Goal: Task Accomplishment & Management: Manage account settings

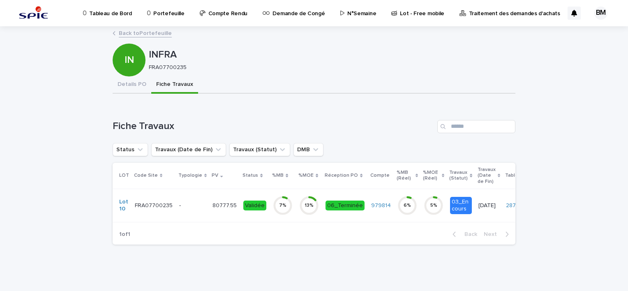
click at [351, 16] on p "N°Semaine" at bounding box center [361, 8] width 29 height 17
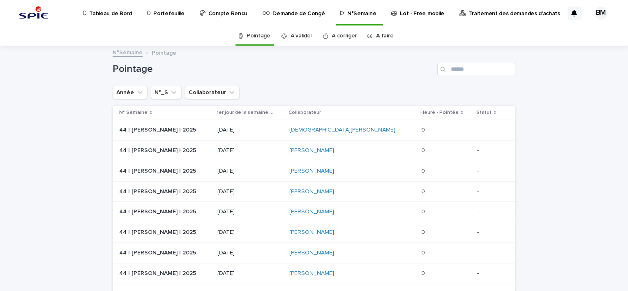
click at [177, 16] on p "Portefeuille" at bounding box center [168, 8] width 31 height 17
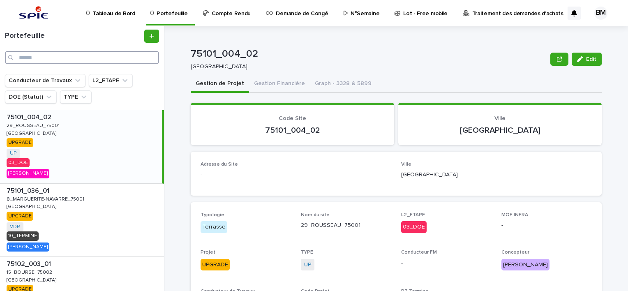
click at [101, 55] on input "Search" at bounding box center [82, 57] width 154 height 13
click at [104, 59] on input "Search" at bounding box center [82, 57] width 154 height 13
click at [117, 60] on input "******" at bounding box center [82, 57] width 154 height 13
click at [97, 55] on input "**********" at bounding box center [82, 57] width 154 height 13
type input "**********"
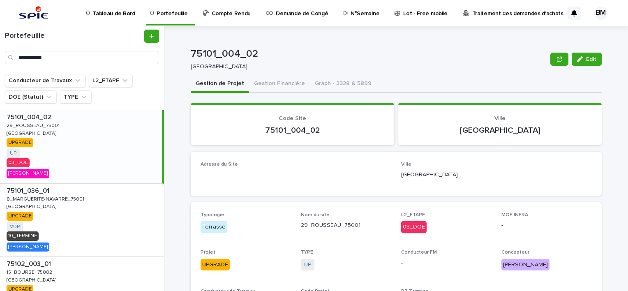
click at [341, 64] on p "[GEOGRAPHIC_DATA]" at bounding box center [367, 66] width 353 height 7
click at [54, 58] on input "Search" at bounding box center [82, 57] width 154 height 13
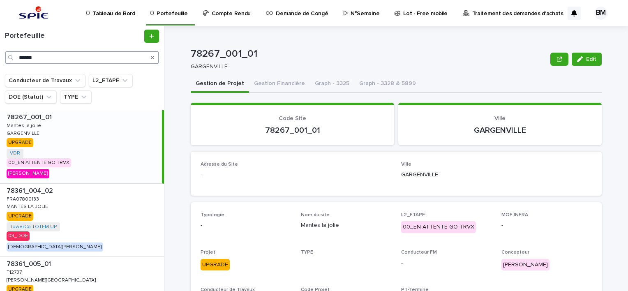
scroll to position [306, 0]
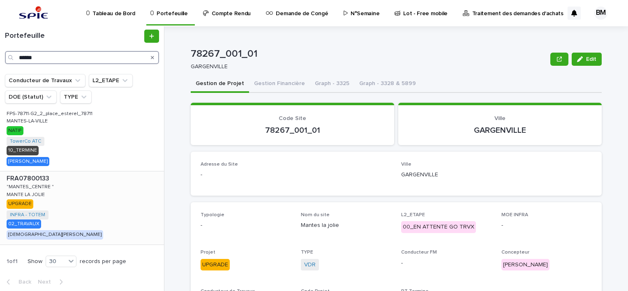
type input "******"
click at [107, 201] on div "FRA07800133 FRA07800133 "MANTES_CENTRE " "MANTES_CENTRE " MANTE LA JOLIE MANTE …" at bounding box center [82, 207] width 164 height 73
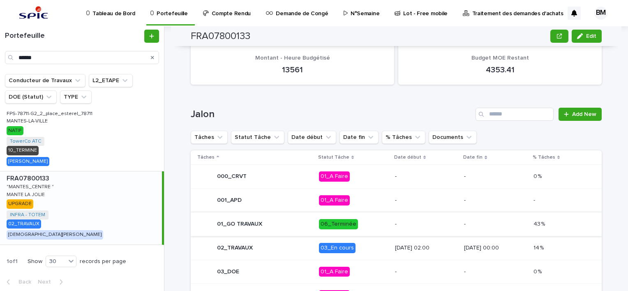
scroll to position [383, 0]
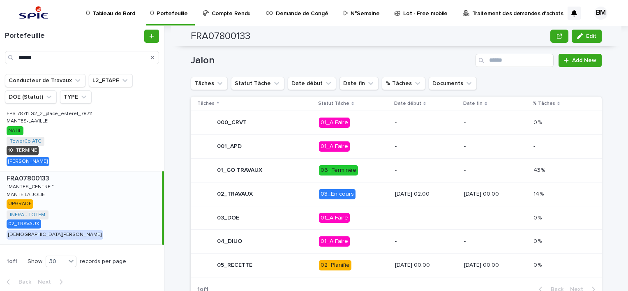
click at [353, 189] on p "03_En cours" at bounding box center [353, 194] width 69 height 10
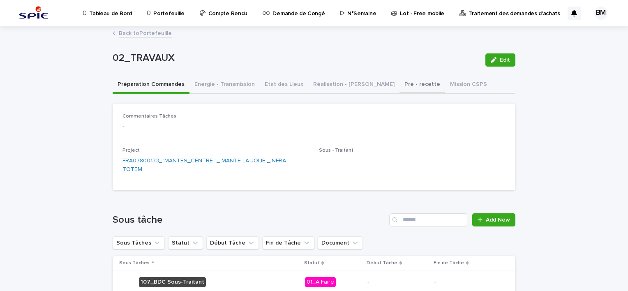
click at [399, 85] on button "Pré - recette" at bounding box center [422, 84] width 46 height 17
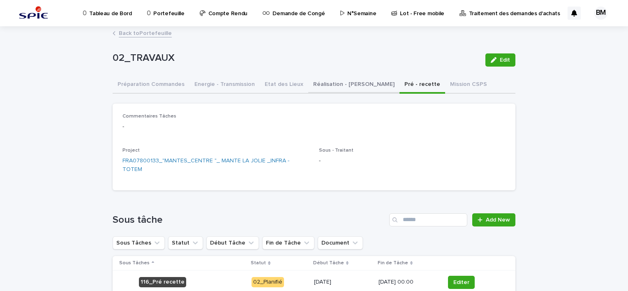
click at [325, 88] on button "Réalisation - Travaux" at bounding box center [353, 84] width 91 height 17
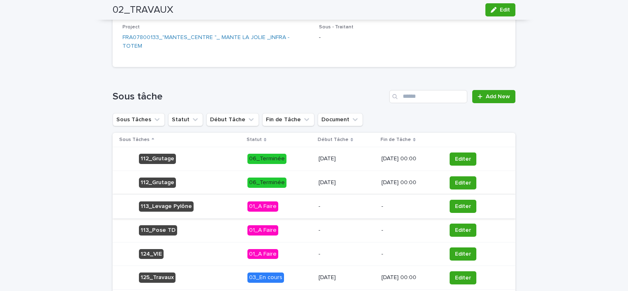
scroll to position [164, 0]
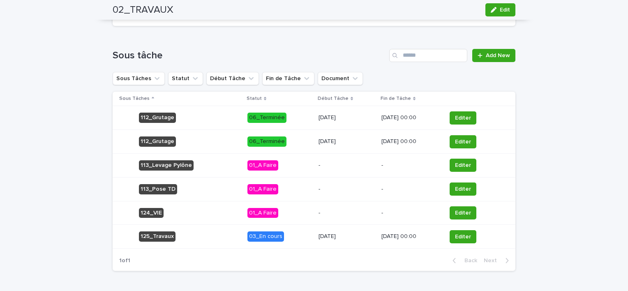
click at [348, 231] on div "4/8/2025" at bounding box center [346, 237] width 56 height 14
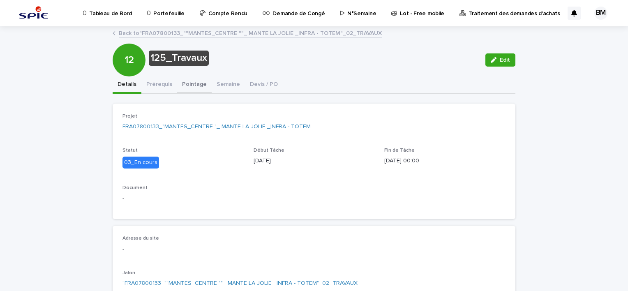
drag, startPoint x: 188, startPoint y: 89, endPoint x: 209, endPoint y: 94, distance: 21.3
click at [188, 89] on button "Pointage" at bounding box center [194, 84] width 35 height 17
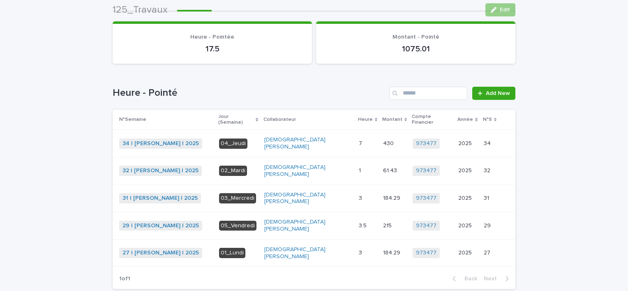
scroll to position [103, 0]
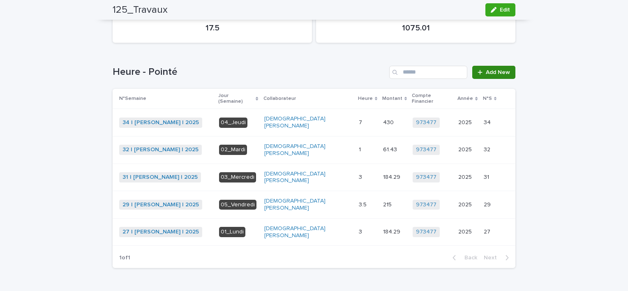
click at [488, 71] on span "Add New" at bounding box center [498, 72] width 24 height 6
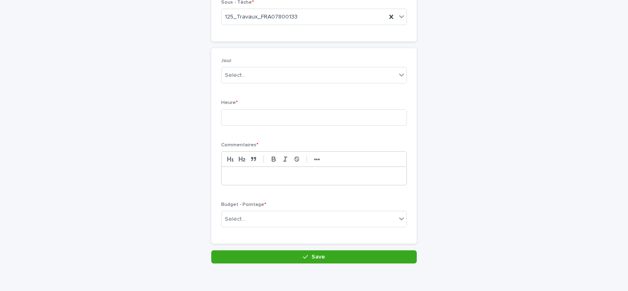
scroll to position [2, 0]
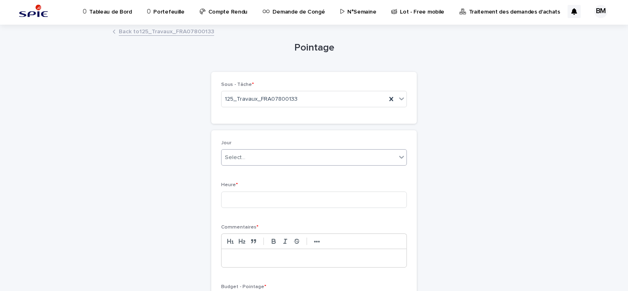
click at [262, 158] on div "Select..." at bounding box center [308, 158] width 175 height 14
type input "******"
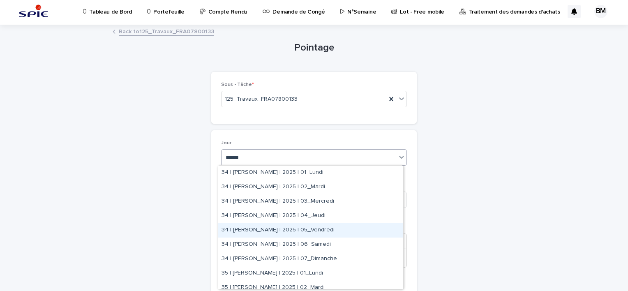
click at [337, 227] on div "34 | BELHAJ Mohamed_Habib | 2025 | 05_Vendredi" at bounding box center [310, 230] width 185 height 14
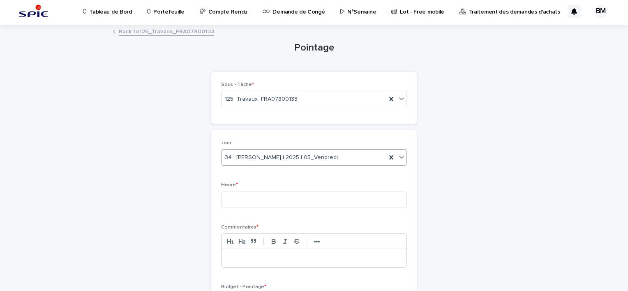
scroll to position [84, 0]
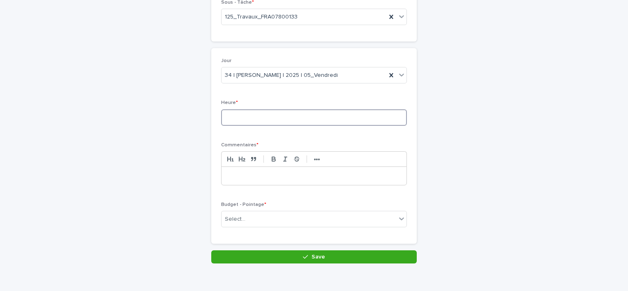
click at [243, 110] on input at bounding box center [314, 117] width 186 height 16
type input "*"
click at [274, 176] on p at bounding box center [314, 176] width 173 height 8
click at [270, 219] on div "Select..." at bounding box center [308, 219] width 175 height 14
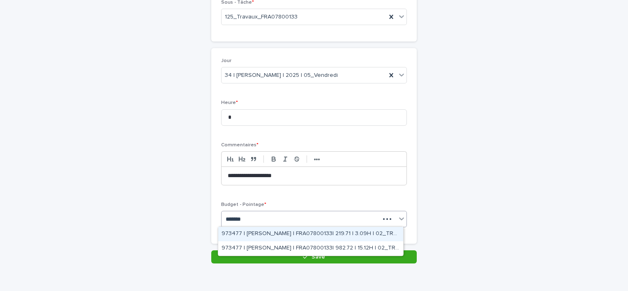
type input "********"
click at [366, 235] on div "973477 | BELHAJ Mohamed_Habib | FRA07800133| 219.71 | 3.09H | 02_TRAVAUX" at bounding box center [310, 234] width 185 height 14
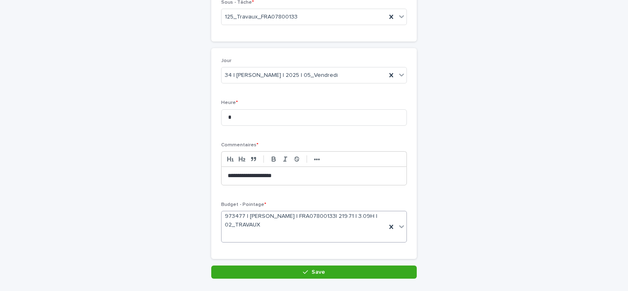
scroll to position [91, 0]
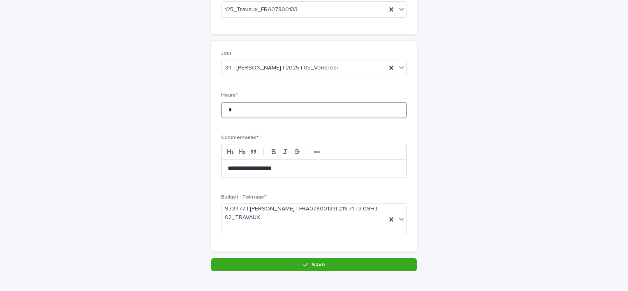
click at [236, 115] on input "*" at bounding box center [314, 110] width 186 height 16
type input "*"
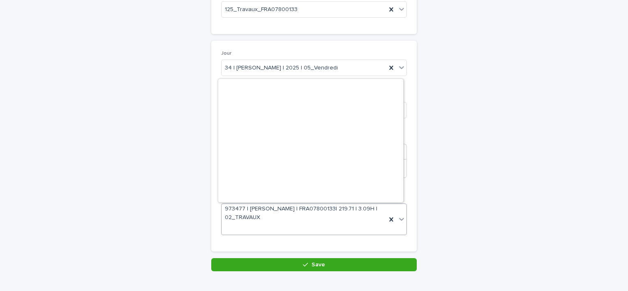
scroll to position [1222, 0]
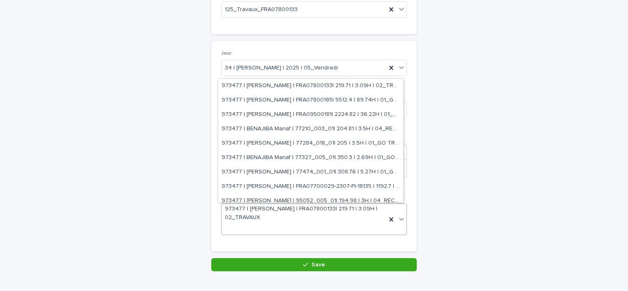
click at [555, 165] on div "**********" at bounding box center [314, 124] width 628 height 376
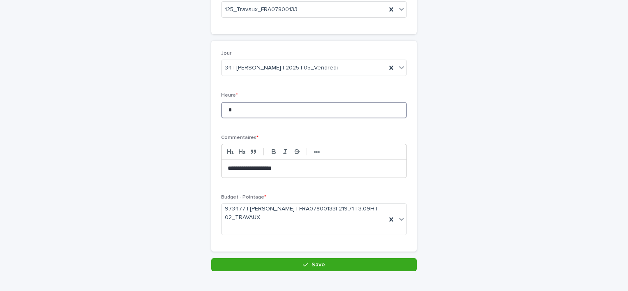
click at [231, 107] on input "*" at bounding box center [314, 110] width 186 height 16
type input "*"
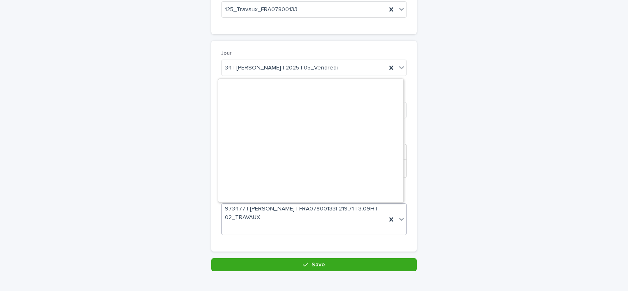
click at [288, 225] on div "973477 | BELHAJ Mohamed_Habib | FRA07800133| 219.71 | 3.09H | 02_TRAVAUX" at bounding box center [303, 219] width 165 height 30
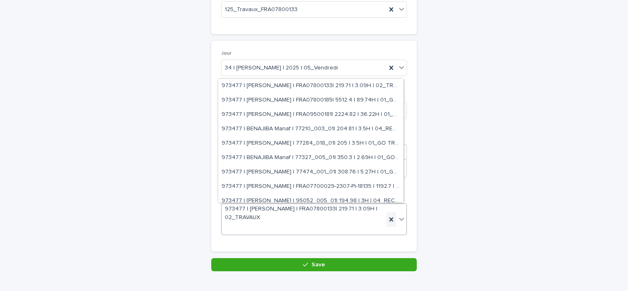
click at [387, 219] on icon at bounding box center [391, 219] width 8 height 8
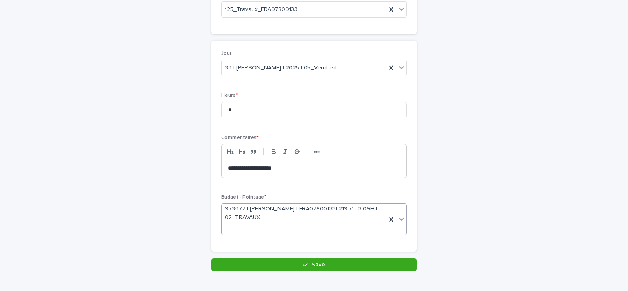
scroll to position [84, 0]
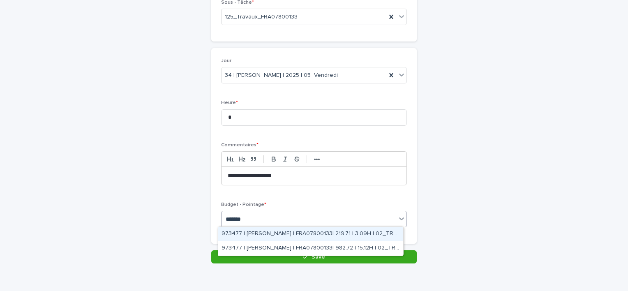
type input "********"
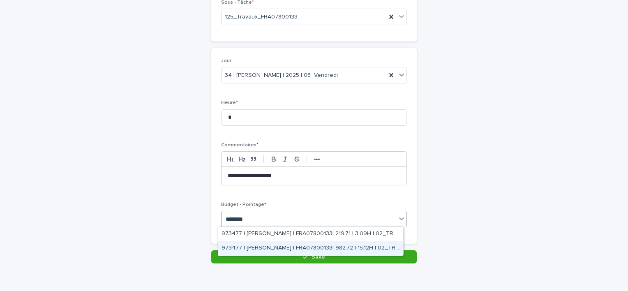
click at [360, 253] on div "973477 | JEDDI Ayoub | FRA07800133| 982.72 | 15.12H | 02_TRAVAUX" at bounding box center [310, 248] width 185 height 14
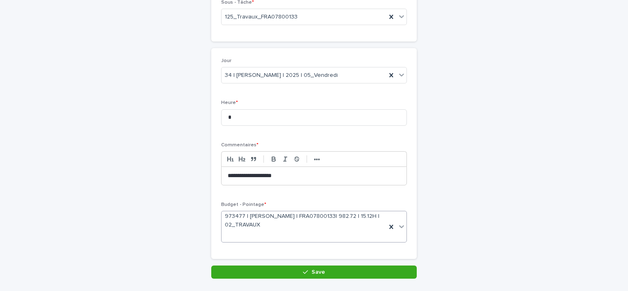
scroll to position [91, 0]
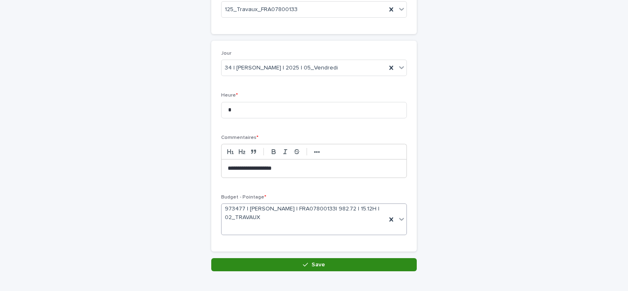
click at [355, 260] on button "Save" at bounding box center [313, 264] width 205 height 13
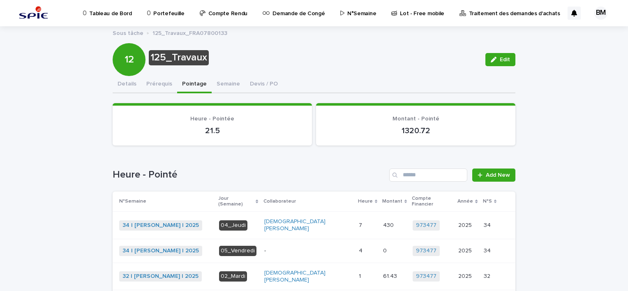
click at [156, 12] on p "Portefeuille" at bounding box center [168, 8] width 31 height 17
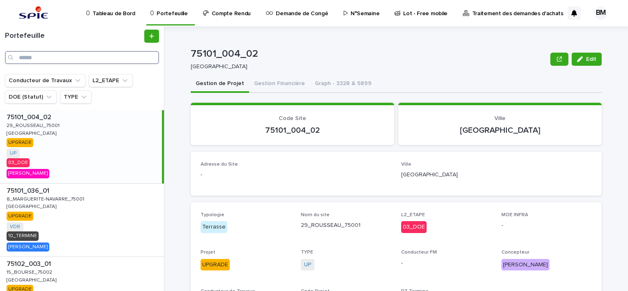
click at [111, 59] on input "Search" at bounding box center [82, 57] width 154 height 13
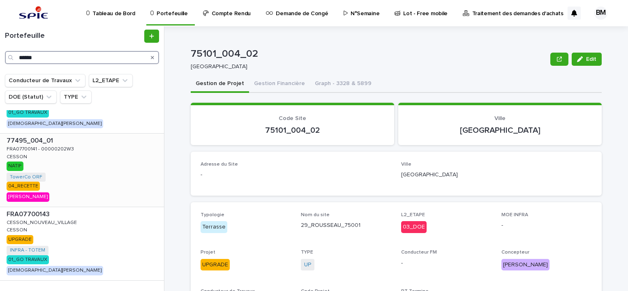
scroll to position [159, 0]
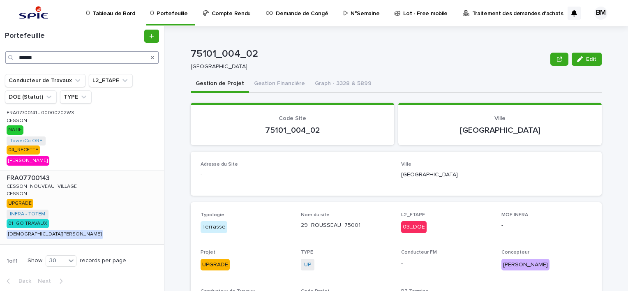
type input "******"
click at [97, 206] on div "FRA07700143 FRA07700143 CESSON_NOUVEAU_VILLAGE CESSON_NOUVEAU_VILLAGE CESSON CE…" at bounding box center [82, 207] width 164 height 73
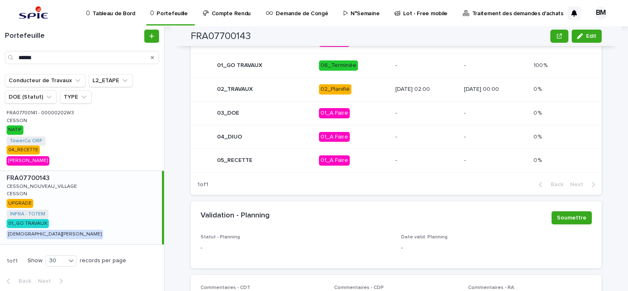
scroll to position [422, 0]
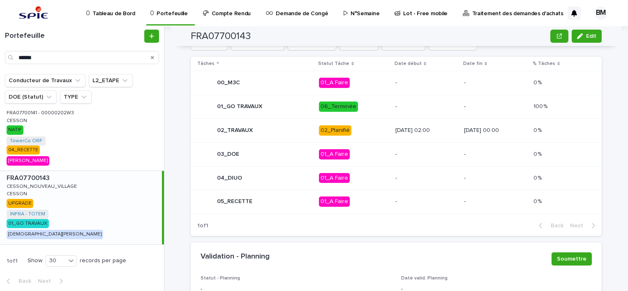
click at [429, 127] on p "08/09/2025 02:00" at bounding box center [426, 130] width 62 height 7
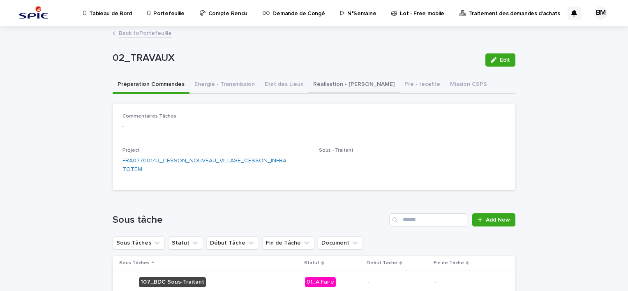
click at [332, 85] on button "Réalisation - Travaux" at bounding box center [353, 84] width 91 height 17
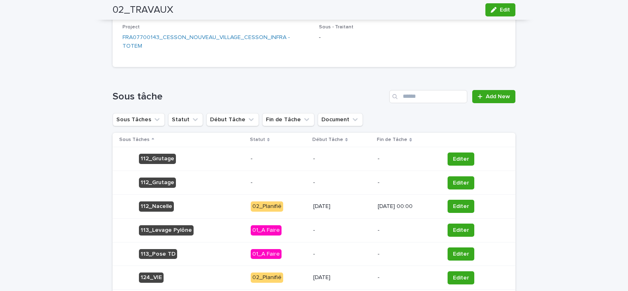
scroll to position [205, 0]
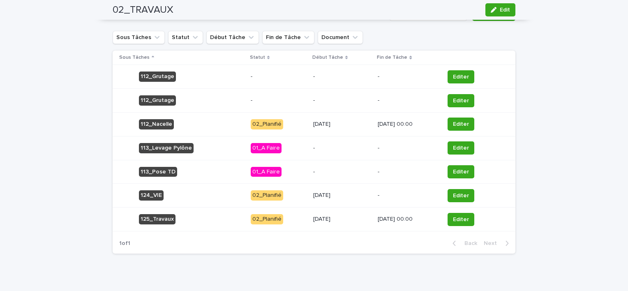
click at [427, 216] on p "12/09/2025 00:00" at bounding box center [408, 219] width 60 height 7
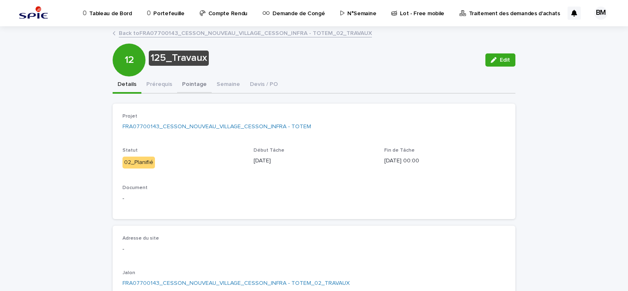
click at [185, 80] on button "Pointage" at bounding box center [194, 84] width 35 height 17
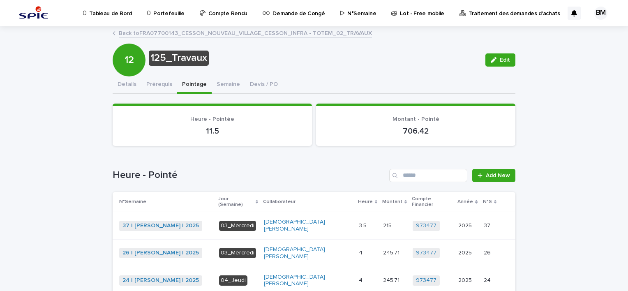
scroll to position [56, 0]
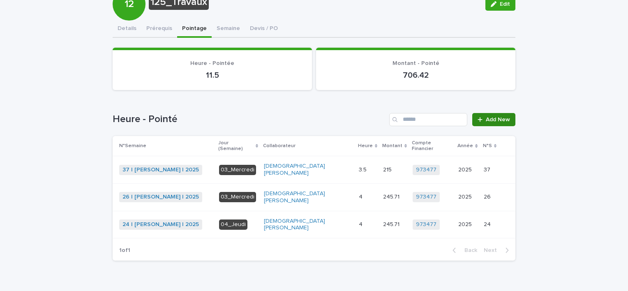
click at [484, 124] on link "Add New" at bounding box center [493, 119] width 43 height 13
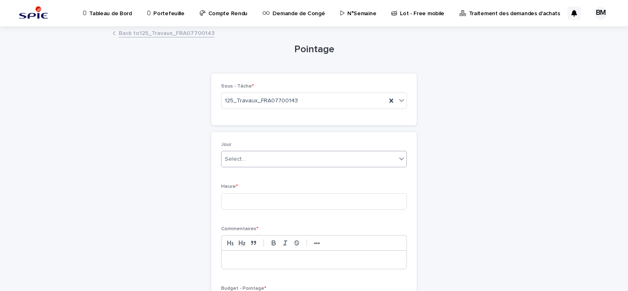
click at [265, 161] on div "Select..." at bounding box center [308, 159] width 175 height 14
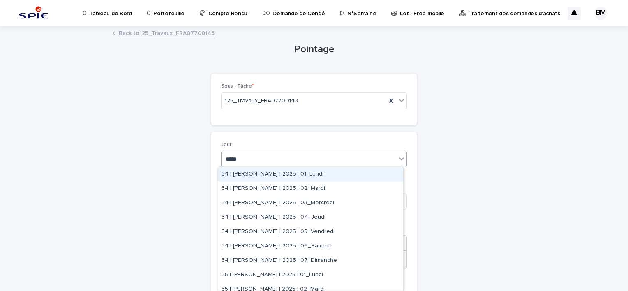
type input "******"
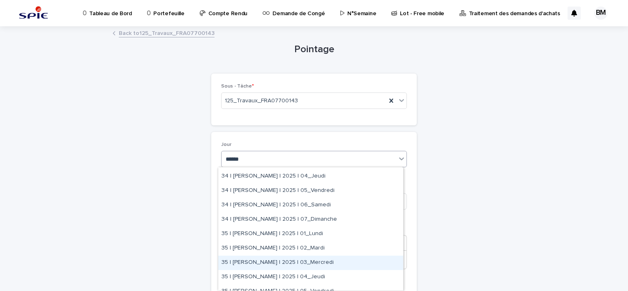
scroll to position [82, 0]
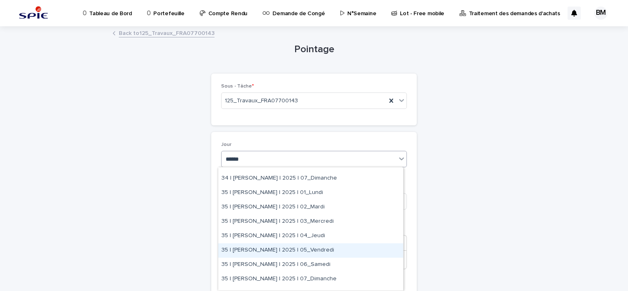
click at [341, 255] on div "35 | BELHAJ Mohamed_Habib | 2025 | 05_Vendredi" at bounding box center [310, 250] width 185 height 14
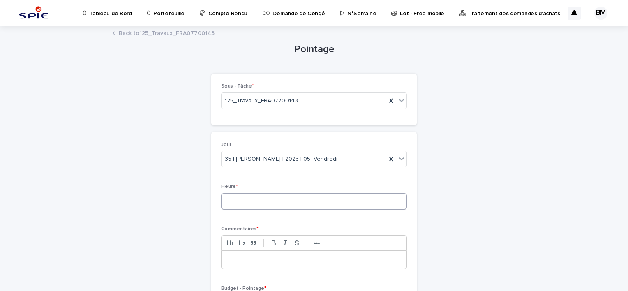
click at [252, 201] on input at bounding box center [314, 201] width 186 height 16
type input "***"
click at [256, 264] on div at bounding box center [313, 260] width 185 height 18
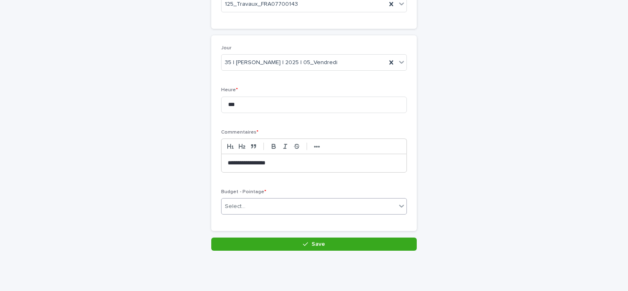
click at [244, 198] on div "Select..." at bounding box center [314, 206] width 186 height 16
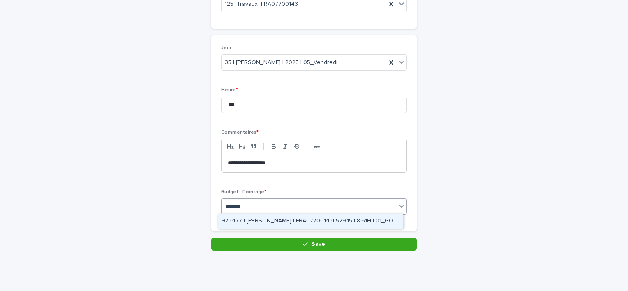
type input "********"
click at [319, 222] on div "973477 | BELHAJ Mohamed_Habib | FRA07700143| 529.15 | 8.61H | 01_GO TRAVAUX" at bounding box center [310, 221] width 185 height 14
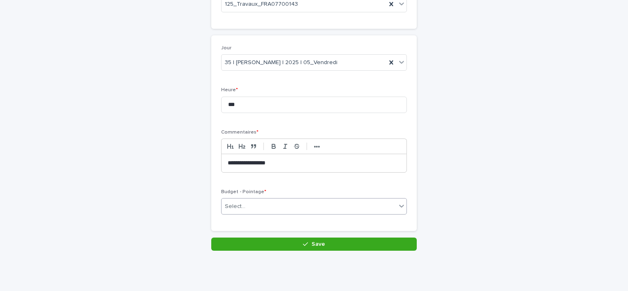
scroll to position [104, 0]
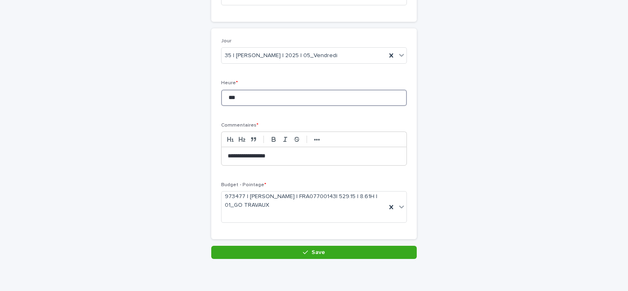
drag, startPoint x: 249, startPoint y: 94, endPoint x: 215, endPoint y: 97, distance: 33.4
click at [215, 97] on div "**********" at bounding box center [313, 133] width 205 height 211
click at [303, 249] on icon "button" at bounding box center [305, 252] width 5 height 6
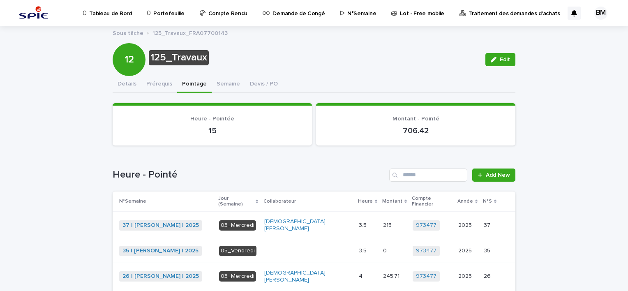
click at [166, 14] on p "Portefeuille" at bounding box center [168, 8] width 31 height 17
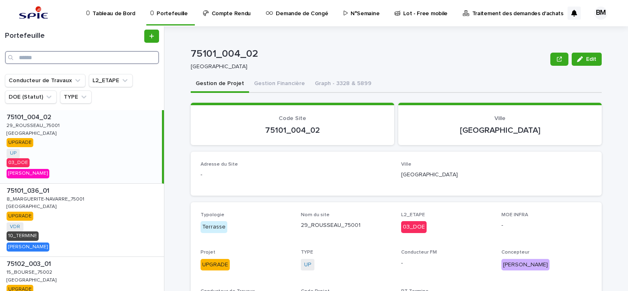
click at [58, 62] on input "Search" at bounding box center [82, 57] width 154 height 13
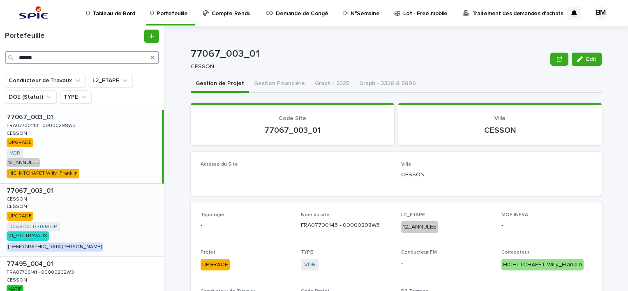
scroll to position [41, 0]
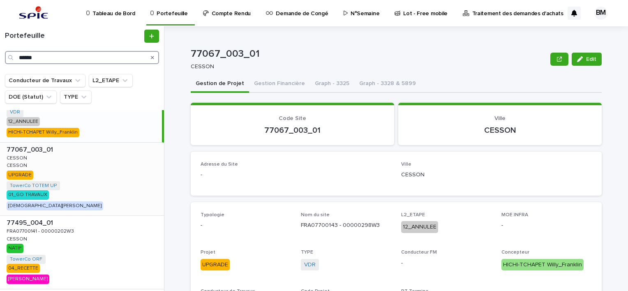
type input "******"
click at [100, 173] on div "77067_003_01 77067_003_01 CESSON CESSON CESSON CESSON UPGRADE TowerCo TOTEM UP …" at bounding box center [82, 179] width 164 height 73
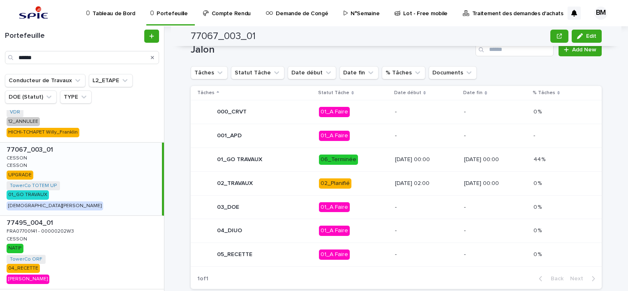
scroll to position [352, 0]
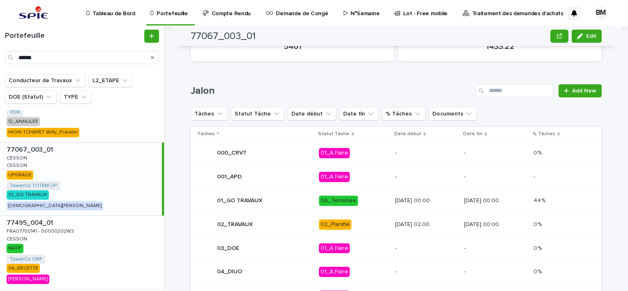
click at [427, 221] on p "08/09/2025 02:00" at bounding box center [426, 224] width 63 height 7
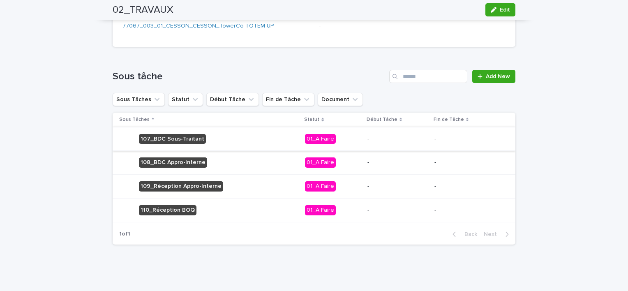
scroll to position [53, 0]
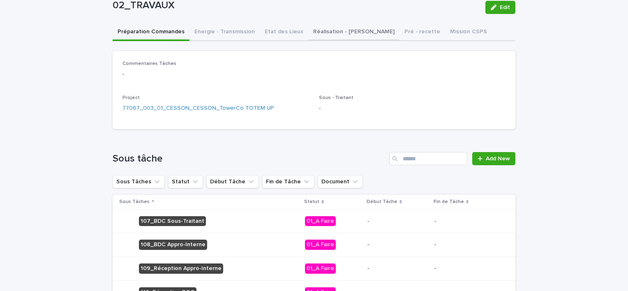
click at [326, 34] on div "Tableau de Bord Portefeuille Compte Rendu Demande de Congé N°Semaine Lot - Free…" at bounding box center [314, 160] width 628 height 427
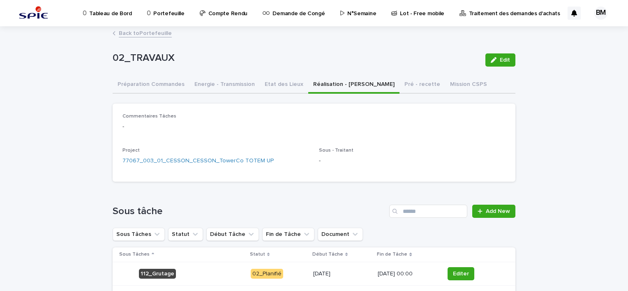
scroll to position [123, 0]
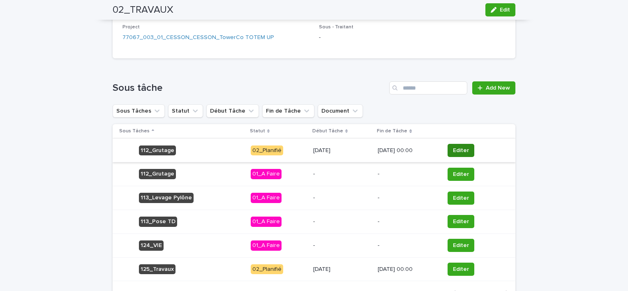
click at [453, 147] on span "Editer" at bounding box center [461, 150] width 16 height 8
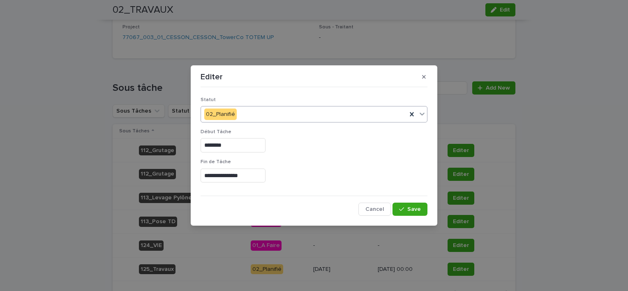
click at [236, 116] on div "02_Planifié" at bounding box center [304, 115] width 206 height 14
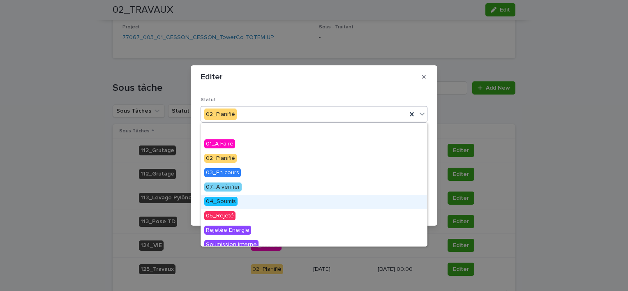
scroll to position [92, 0]
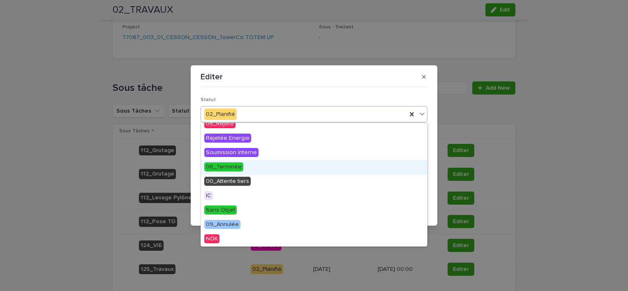
click at [231, 167] on span "06_Terminée" at bounding box center [223, 166] width 39 height 9
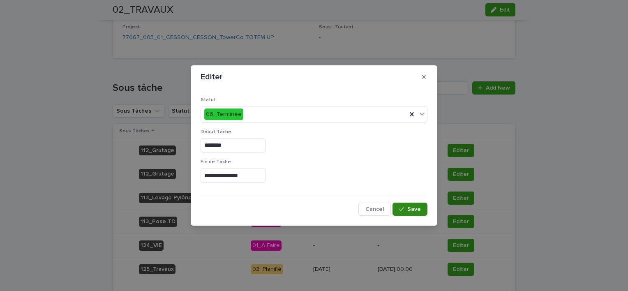
click at [412, 208] on span "Save" at bounding box center [414, 209] width 14 height 6
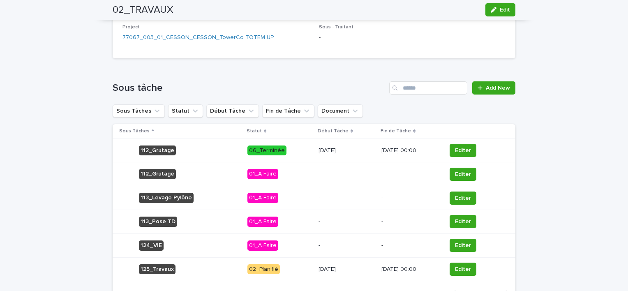
scroll to position [164, 0]
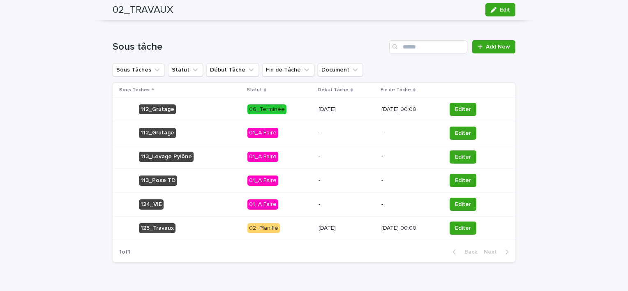
click at [426, 230] on p "12/09/2025 00:00" at bounding box center [410, 228] width 58 height 7
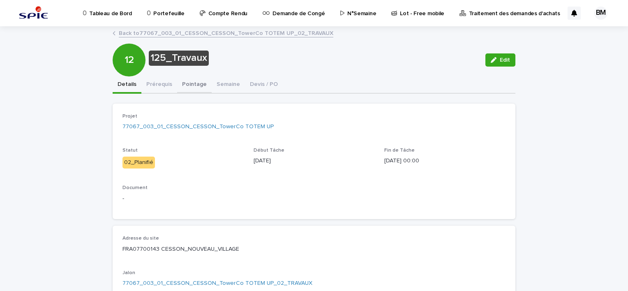
click at [181, 90] on button "Pointage" at bounding box center [194, 84] width 35 height 17
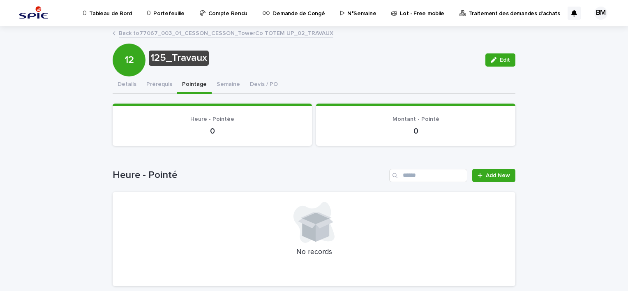
scroll to position [42, 0]
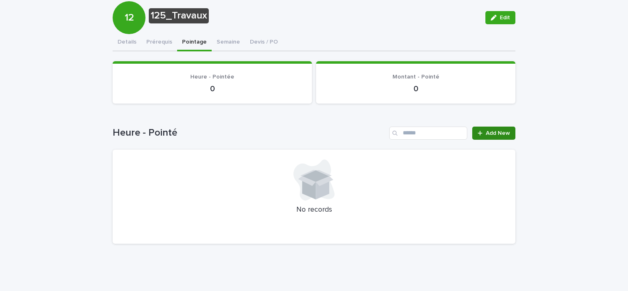
click at [490, 130] on span "Add New" at bounding box center [498, 133] width 24 height 6
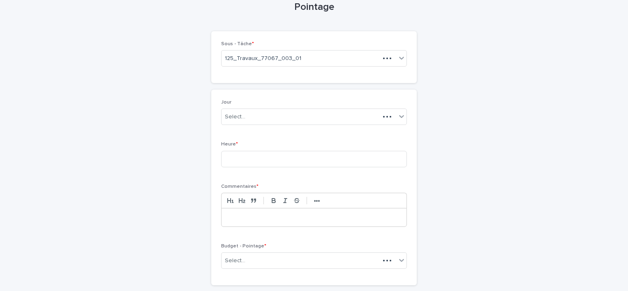
scroll to position [55, 0]
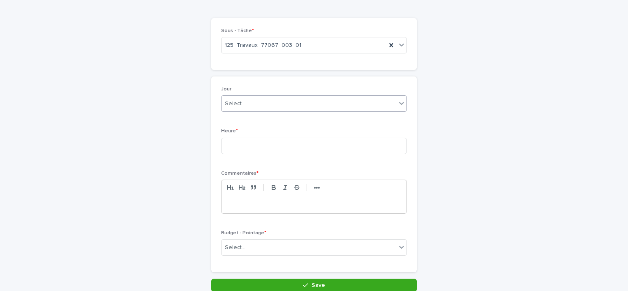
click at [260, 108] on div "Select..." at bounding box center [308, 104] width 175 height 14
type input "******"
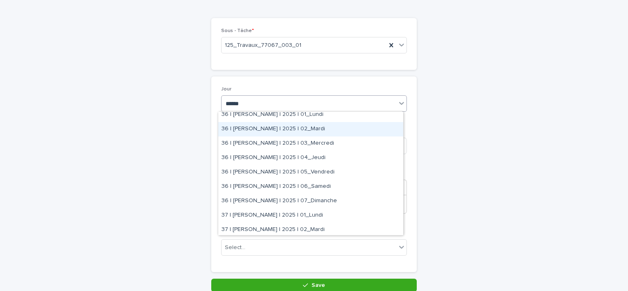
scroll to position [247, 0]
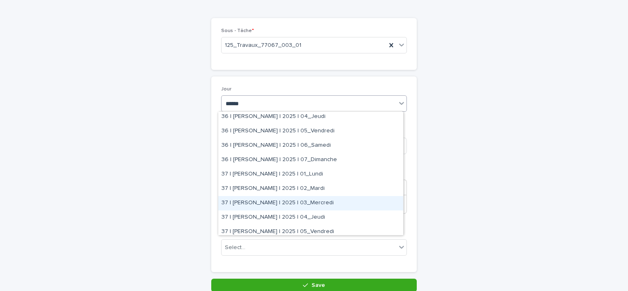
click at [312, 201] on div "37 | BELHAJ Mohamed_Habib | 2025 | 03_Mercredi" at bounding box center [310, 203] width 185 height 14
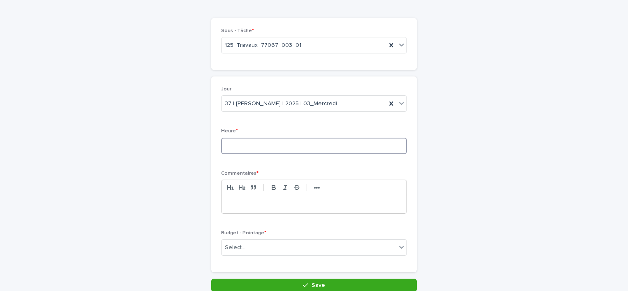
click at [240, 148] on input at bounding box center [314, 146] width 186 height 16
type input "***"
click at [271, 203] on p at bounding box center [314, 204] width 173 height 8
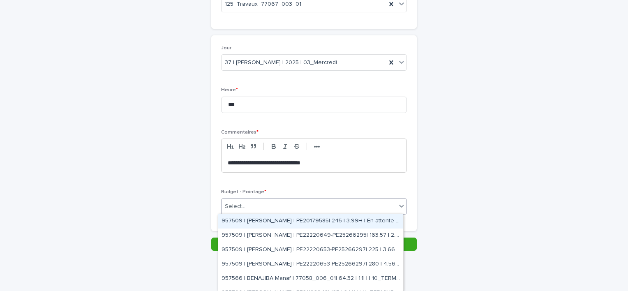
click at [283, 203] on div "Select..." at bounding box center [308, 207] width 175 height 14
type input "*****"
click at [330, 222] on div "A29041 | BELHAJ Mohamed_Habib | 77067_003_01| 867.02 | 14.11H | 01_GO TRAVAUX" at bounding box center [310, 221] width 185 height 14
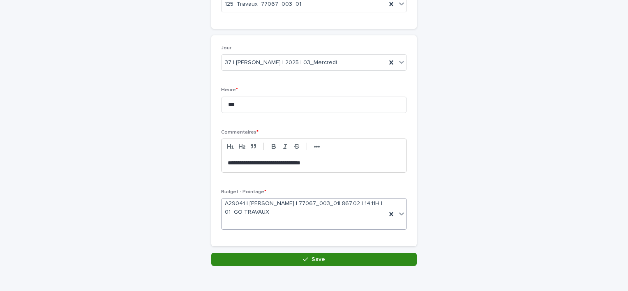
scroll to position [104, 0]
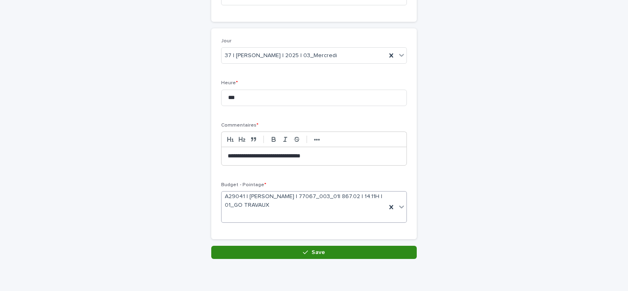
click at [332, 254] on button "Save" at bounding box center [313, 252] width 205 height 13
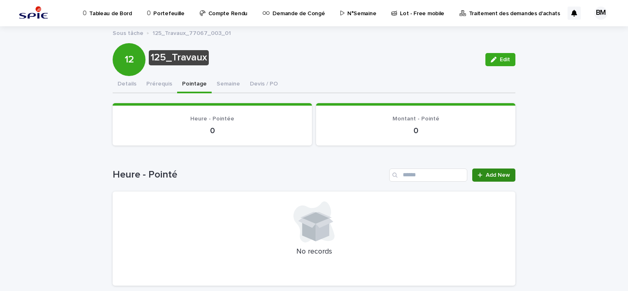
click at [492, 180] on link "Add New" at bounding box center [493, 174] width 43 height 13
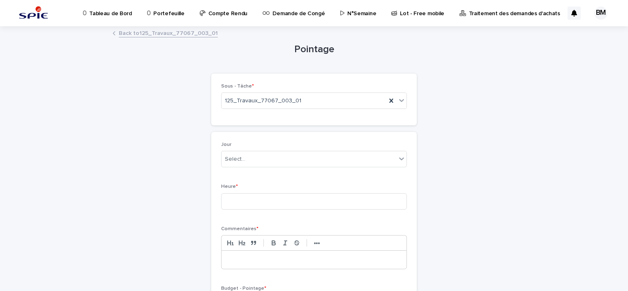
click at [198, 36] on link "Back to 125_Travaux_77067_003_01" at bounding box center [168, 32] width 99 height 9
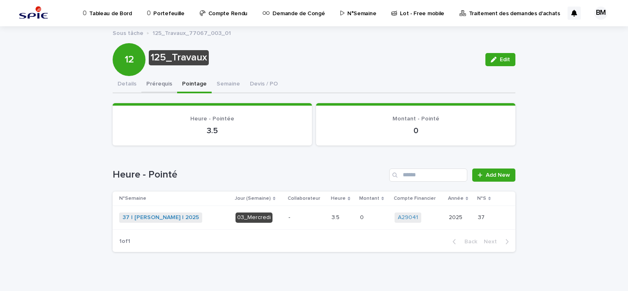
click at [148, 84] on button "Prérequis" at bounding box center [159, 84] width 36 height 17
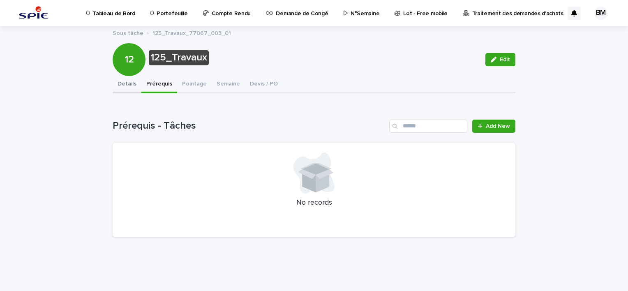
click at [116, 84] on button "Details" at bounding box center [127, 84] width 29 height 17
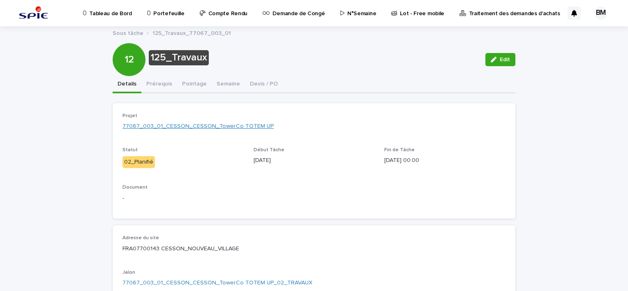
click at [207, 122] on div "Projet 77067_003_01_CESSON_CESSON_TowerCo TOTEM UP" at bounding box center [313, 125] width 383 height 24
click at [227, 129] on link "77067_003_01_CESSON_CESSON_TowerCo TOTEM UP" at bounding box center [197, 126] width 151 height 9
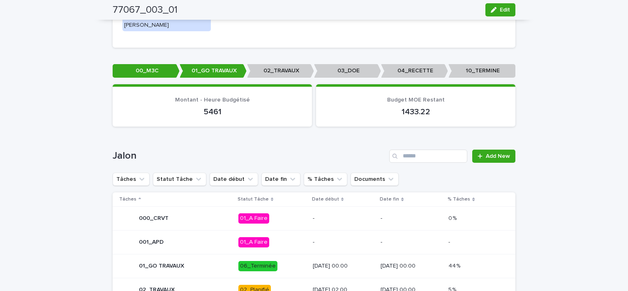
scroll to position [370, 0]
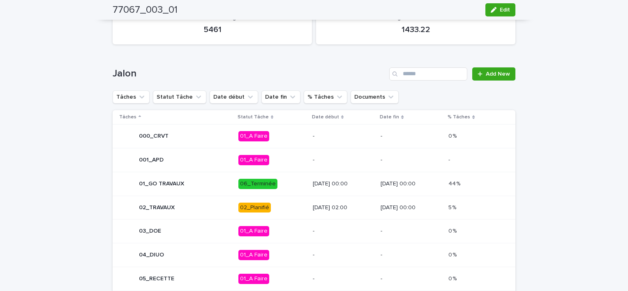
click at [353, 204] on p "08/09/2025 02:00" at bounding box center [343, 207] width 61 height 7
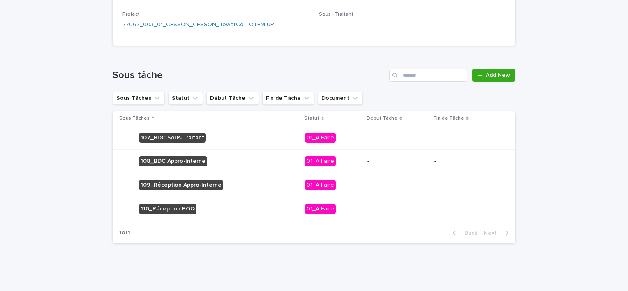
scroll to position [30, 0]
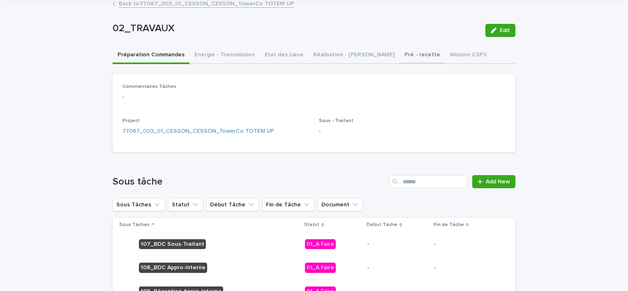
click at [376, 55] on div "02_TRAVAUX Edit 02_TRAVAUX Edit Sorry, there was an error saving your record. P…" at bounding box center [314, 177] width 403 height 359
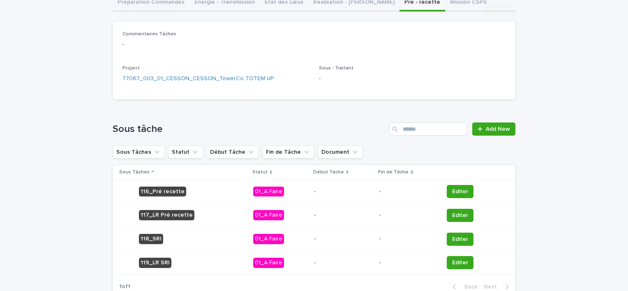
scroll to position [123, 0]
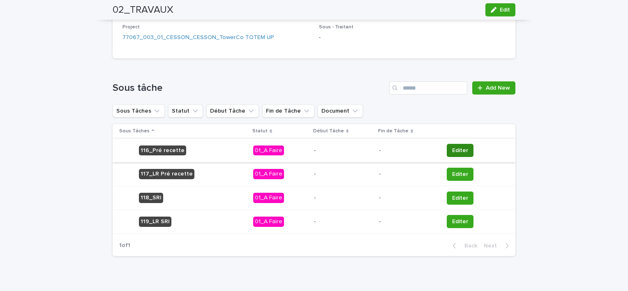
click at [456, 150] on span "Editer" at bounding box center [460, 150] width 16 height 8
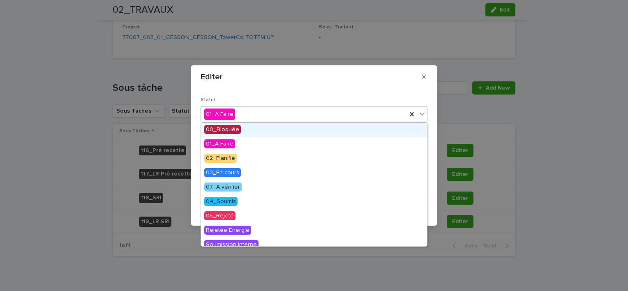
click at [259, 117] on div "01_A Faire" at bounding box center [304, 115] width 206 height 14
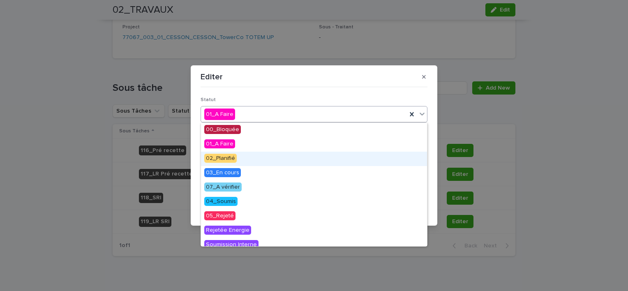
click at [235, 157] on span "02_Planifié" at bounding box center [220, 158] width 32 height 9
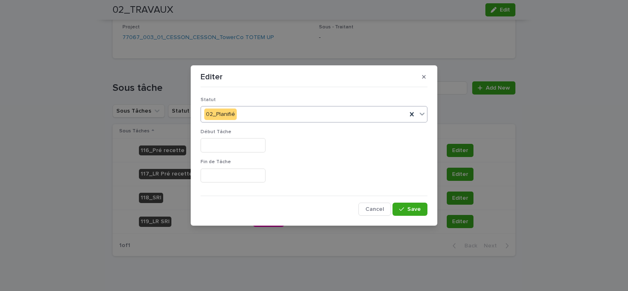
click at [242, 146] on input "text" at bounding box center [233, 145] width 65 height 14
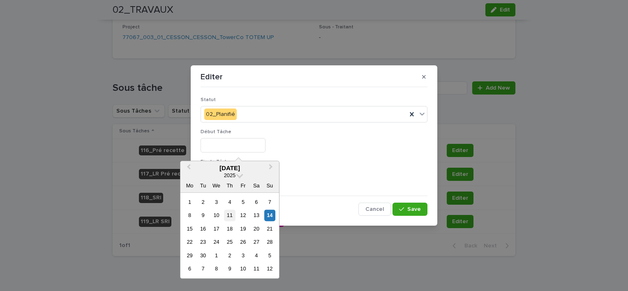
click at [229, 218] on div "11" at bounding box center [229, 215] width 11 height 11
type input "*********"
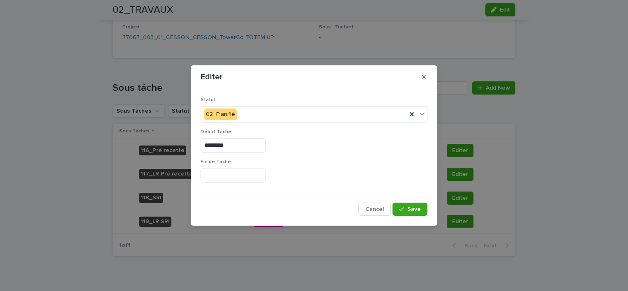
click at [237, 177] on input "text" at bounding box center [233, 175] width 65 height 14
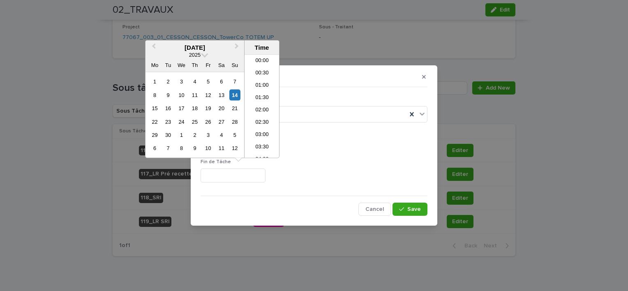
scroll to position [460, 0]
click at [194, 95] on div "11" at bounding box center [194, 94] width 11 height 11
type input "**********"
click at [406, 209] on div "button" at bounding box center [403, 209] width 8 height 6
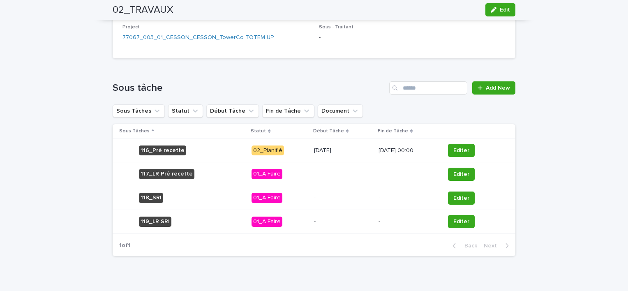
click at [417, 149] on p "11/09/2025 00:00" at bounding box center [408, 150] width 60 height 7
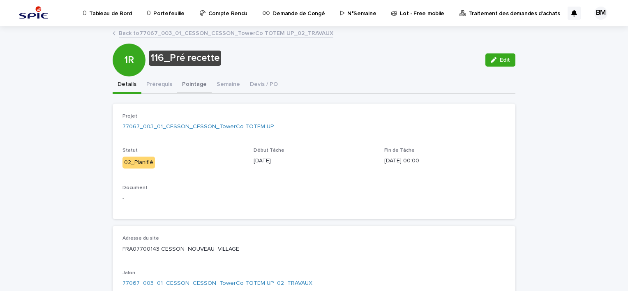
click at [189, 88] on button "Pointage" at bounding box center [194, 84] width 35 height 17
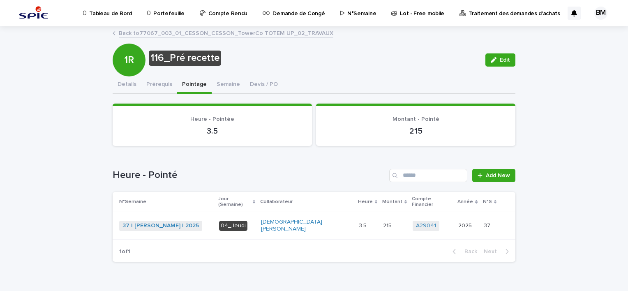
click at [173, 33] on link "Back to 77067_003_01_CESSON_CESSON_TowerCo TOTEM UP_02_TRAVAUX" at bounding box center [226, 32] width 214 height 9
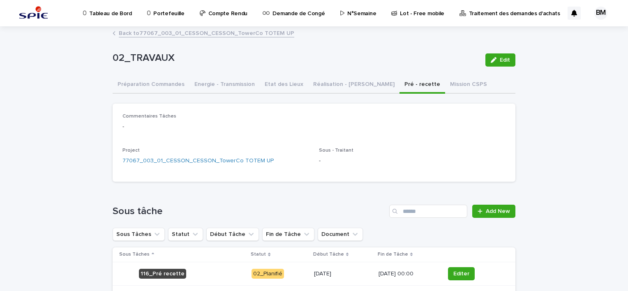
click at [160, 14] on p "Portefeuille" at bounding box center [168, 8] width 31 height 17
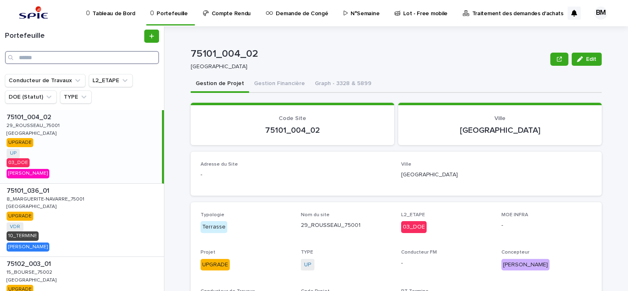
click at [89, 54] on input "Search" at bounding box center [82, 57] width 154 height 13
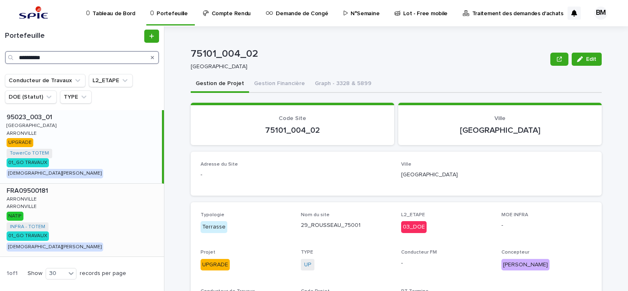
type input "**********"
click at [119, 199] on div "FRA09500181 FRA09500181 ARRONVILLE ARRONVILLE ARRONVILLE ARRONVILLE NATIF INFRA…" at bounding box center [82, 220] width 164 height 73
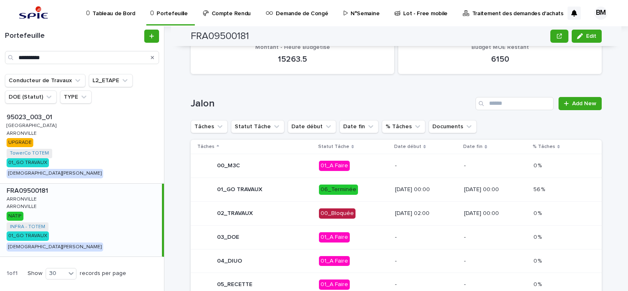
scroll to position [380, 0]
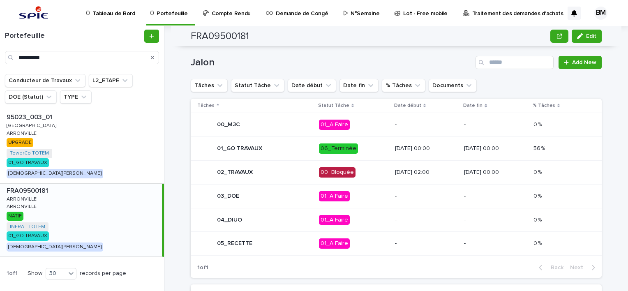
click at [432, 169] on p "30/07/2025 02:00" at bounding box center [426, 172] width 63 height 7
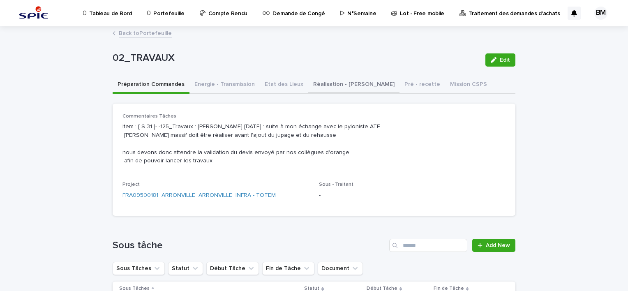
click at [327, 87] on button "Réalisation - Travaux" at bounding box center [353, 84] width 91 height 17
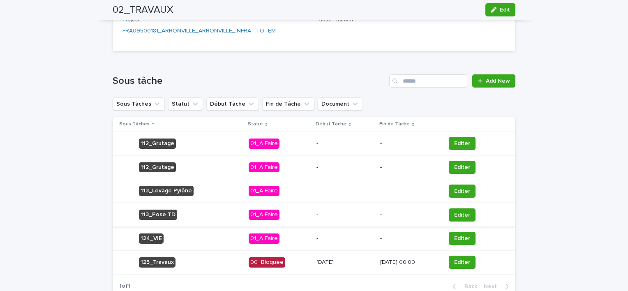
scroll to position [225, 0]
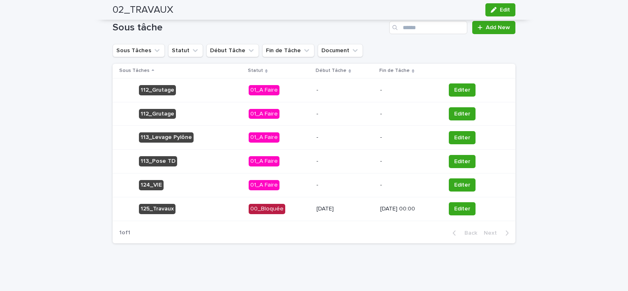
click at [414, 209] on p "30/07/2025 00:00" at bounding box center [409, 208] width 59 height 7
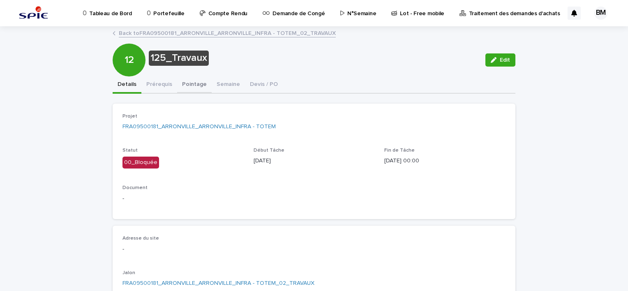
click at [189, 81] on button "Pointage" at bounding box center [194, 84] width 35 height 17
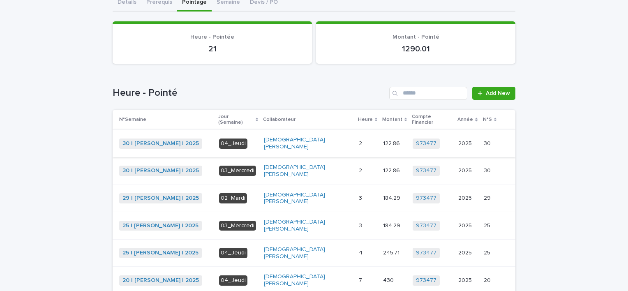
scroll to position [123, 0]
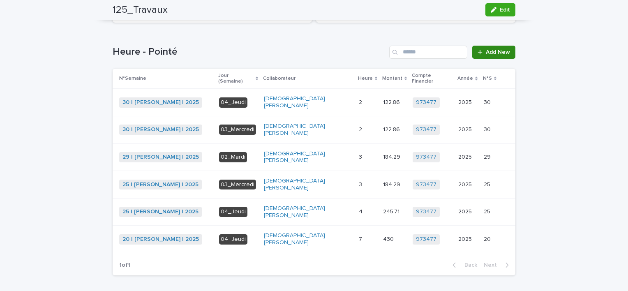
click at [486, 54] on span "Add New" at bounding box center [498, 52] width 24 height 6
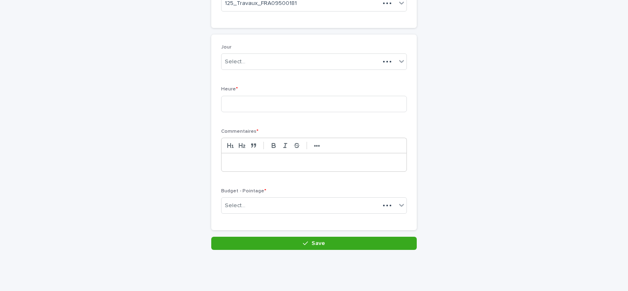
scroll to position [84, 0]
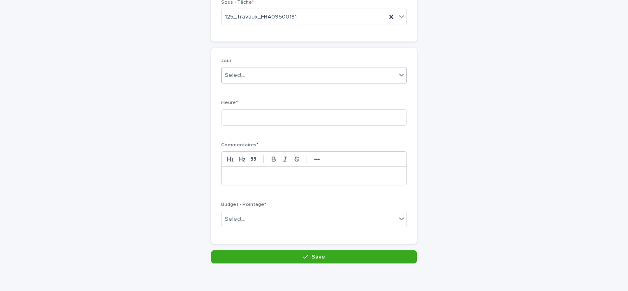
click at [286, 72] on div "Select..." at bounding box center [308, 76] width 175 height 14
type input "******"
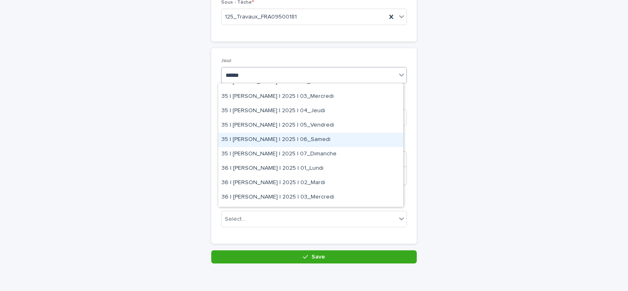
scroll to position [164, 0]
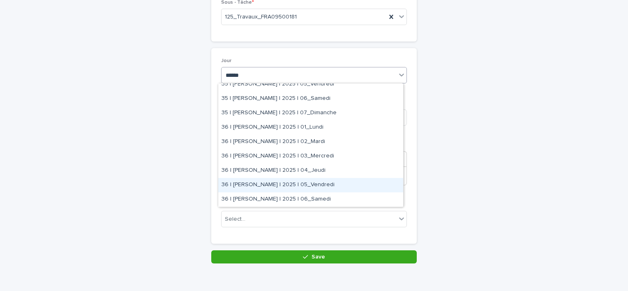
drag, startPoint x: 337, startPoint y: 161, endPoint x: 342, endPoint y: 188, distance: 27.1
click at [342, 188] on div "36 | BELHAJ Mohamed_Habib | 2025 | 05_Vendredi" at bounding box center [310, 185] width 185 height 14
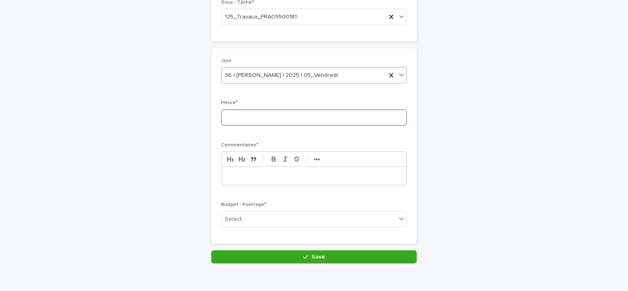
click at [257, 117] on input at bounding box center [314, 117] width 186 height 16
type input "***"
click at [265, 175] on p at bounding box center [314, 176] width 173 height 8
drag, startPoint x: 286, startPoint y: 175, endPoint x: 243, endPoint y: 175, distance: 43.1
click at [243, 175] on p "**********" at bounding box center [314, 176] width 173 height 8
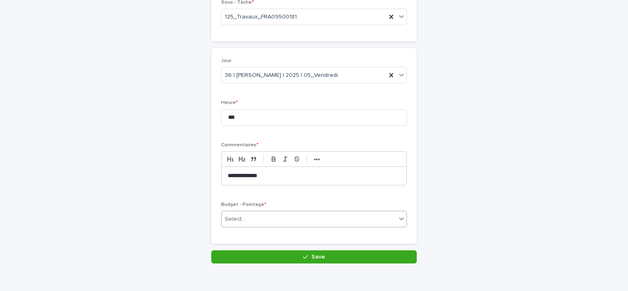
click at [263, 218] on div "Select..." at bounding box center [308, 219] width 175 height 14
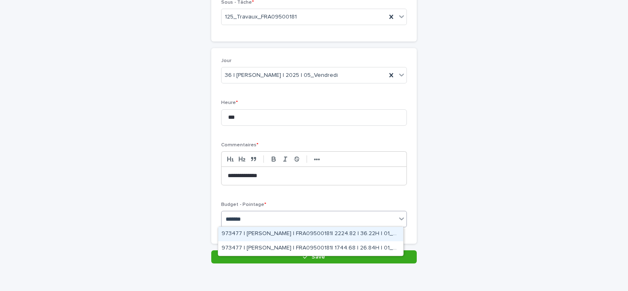
type input "********"
click at [328, 233] on div "973477 | BELHAJ Mohamed_Habib | FRA09500181| 2224.82 | 36.22H | 01_GO TRAVAUX" at bounding box center [310, 234] width 185 height 14
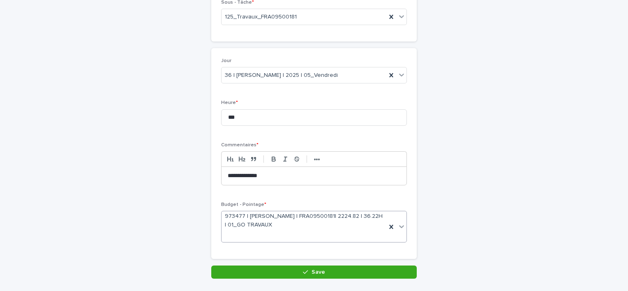
scroll to position [91, 0]
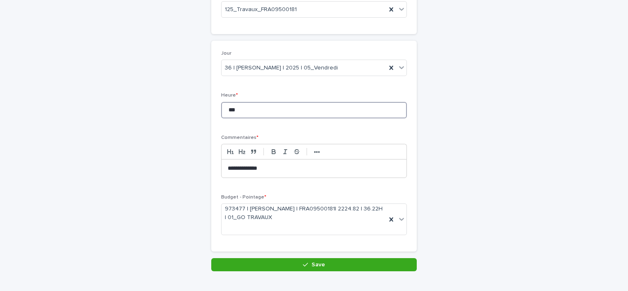
drag, startPoint x: 247, startPoint y: 112, endPoint x: 248, endPoint y: 128, distance: 16.5
click at [221, 112] on input "***" at bounding box center [314, 110] width 186 height 16
type input "***"
click at [297, 170] on p "**********" at bounding box center [314, 168] width 173 height 8
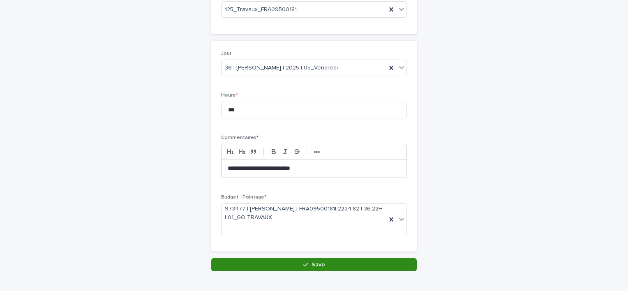
click at [344, 266] on button "Save" at bounding box center [313, 264] width 205 height 13
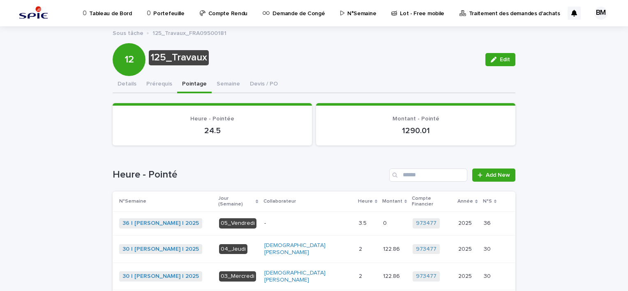
click at [163, 9] on p "Portefeuille" at bounding box center [168, 8] width 31 height 17
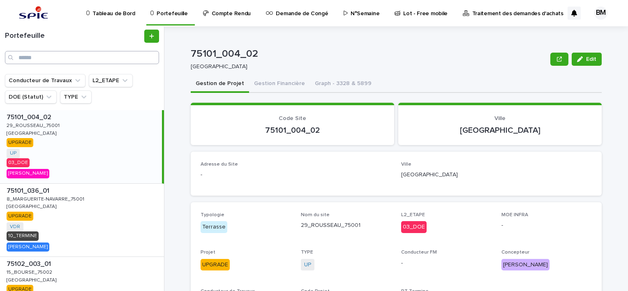
click at [34, 58] on input "Search" at bounding box center [82, 57] width 154 height 13
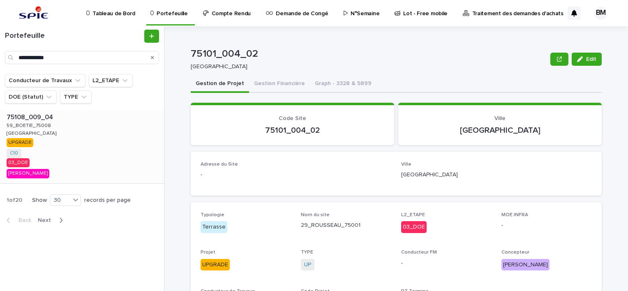
click at [119, 157] on div "75108_009_04 75108_009_04 59_BOETIE_75008 59_BOETIE_75008 Paris Paris UPGRADE C…" at bounding box center [82, 146] width 164 height 73
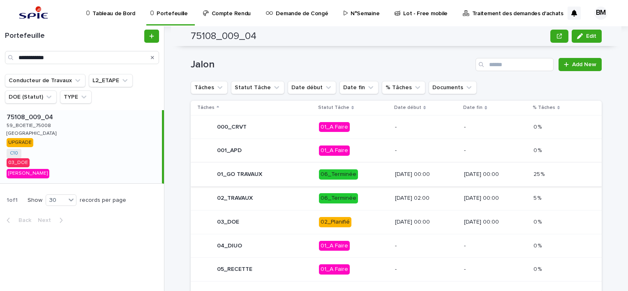
scroll to position [411, 0]
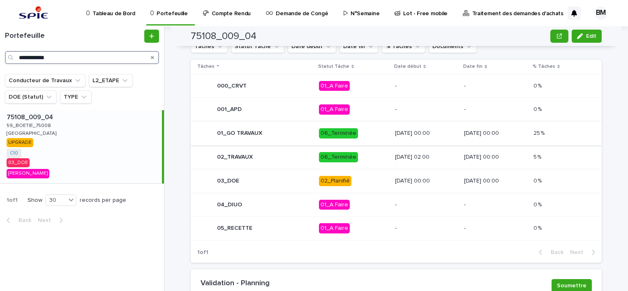
drag, startPoint x: 67, startPoint y: 60, endPoint x: -2, endPoint y: 53, distance: 68.5
click at [0, 53] on html "**********" at bounding box center [314, 145] width 628 height 291
paste input "Search"
type input "**********"
click at [133, 135] on div "95592_002_01 95592_002_01 Les Carrieres Les Carrieres SERAINCOURT SERAINCOURT U…" at bounding box center [81, 146] width 162 height 73
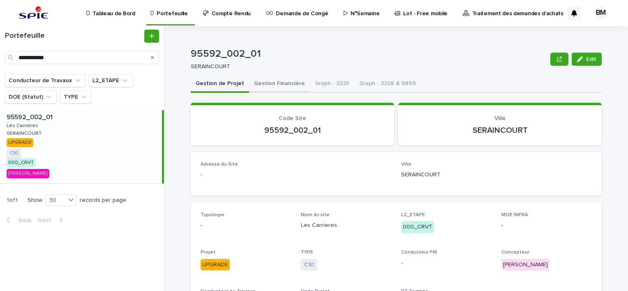
click at [263, 80] on button "Gestion Financière" at bounding box center [279, 84] width 61 height 17
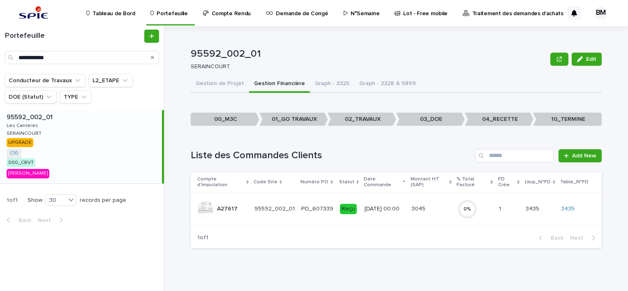
click at [429, 202] on div "3045 3045" at bounding box center [430, 209] width 39 height 14
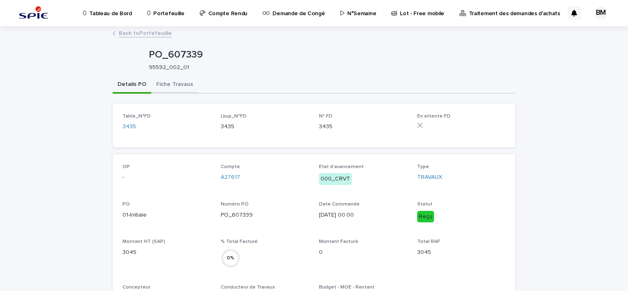
click at [169, 80] on button "Fiche Travaux" at bounding box center [174, 84] width 47 height 17
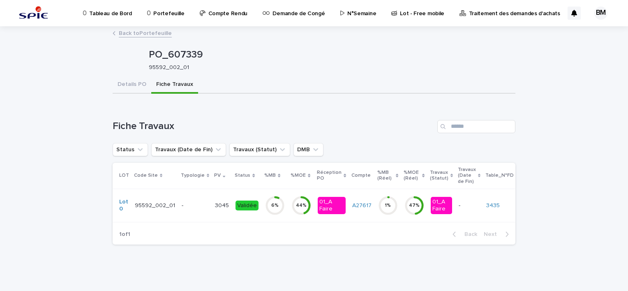
click at [194, 201] on div "-" at bounding box center [195, 205] width 27 height 9
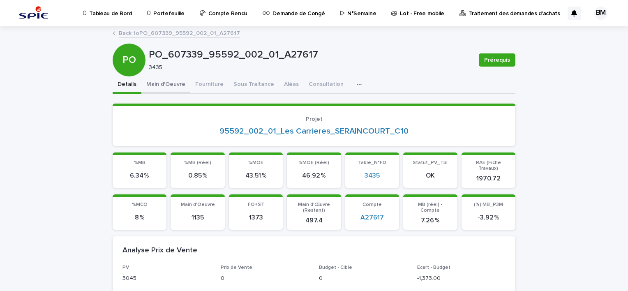
click at [174, 85] on button "Main d'Oeuvre" at bounding box center [165, 84] width 49 height 17
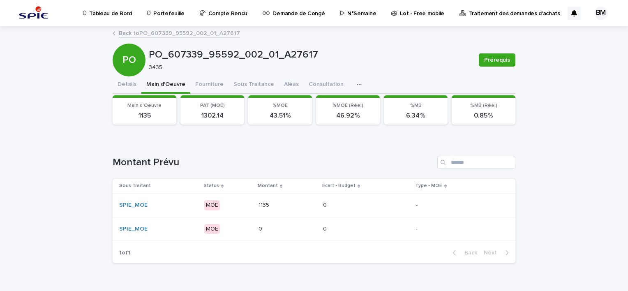
scroll to position [19, 0]
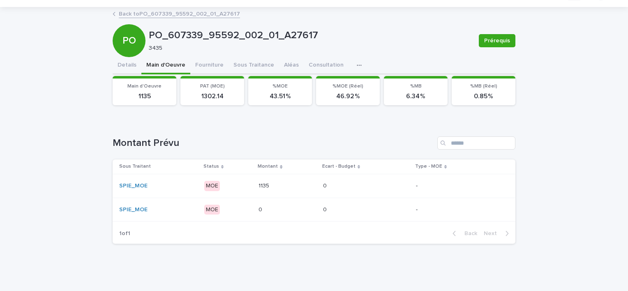
click at [301, 192] on td "1135 1135" at bounding box center [287, 186] width 65 height 24
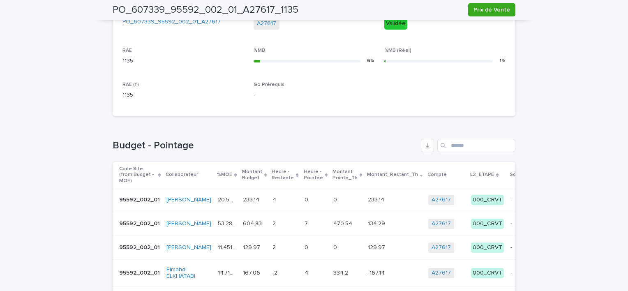
scroll to position [369, 0]
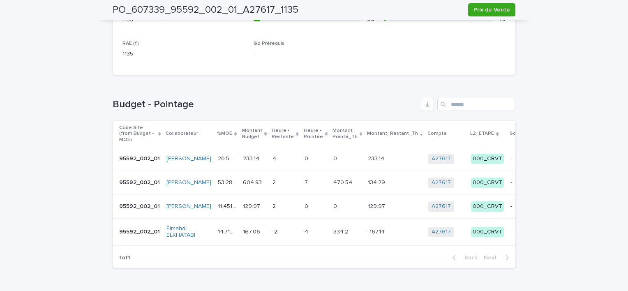
click at [369, 177] on div "134.29 134.29" at bounding box center [395, 183] width 54 height 14
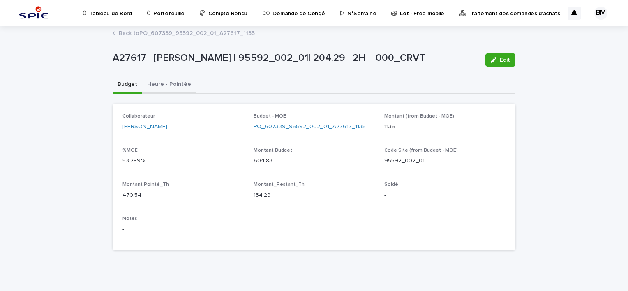
click at [171, 84] on button "Heure - Pointée" at bounding box center [169, 84] width 54 height 17
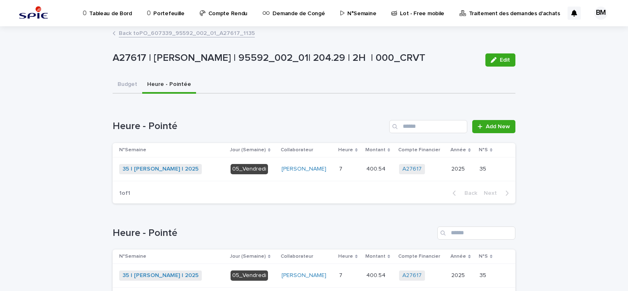
scroll to position [66, 0]
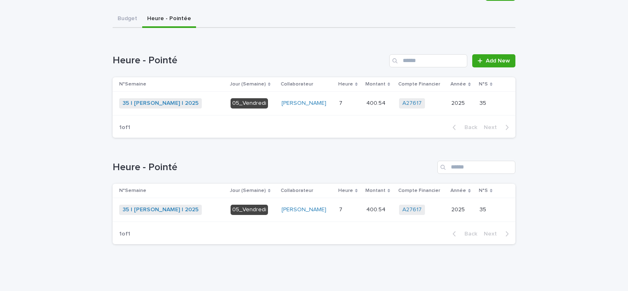
click at [345, 208] on p at bounding box center [349, 209] width 21 height 7
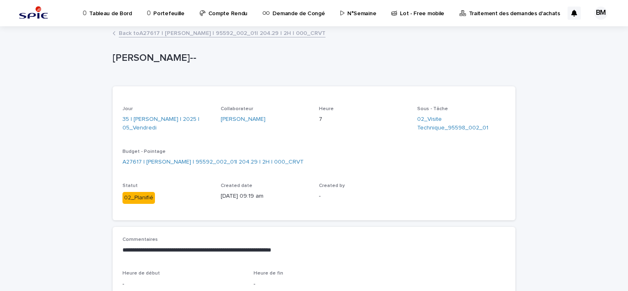
click at [171, 32] on link "Back to A27617 | FRANGO Carlos | 95592_002_01| 204.29 | 2H | 000_CRVT" at bounding box center [222, 32] width 207 height 9
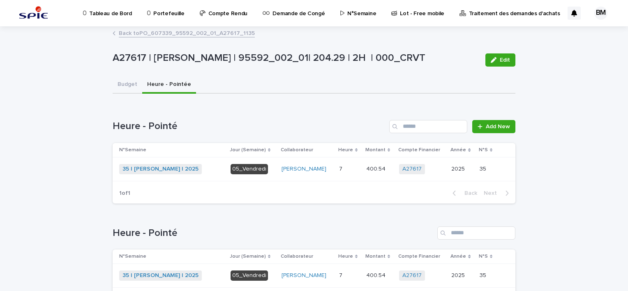
click at [171, 32] on link "Back to PO_607339_95592_002_01_A27617_1135" at bounding box center [187, 32] width 136 height 9
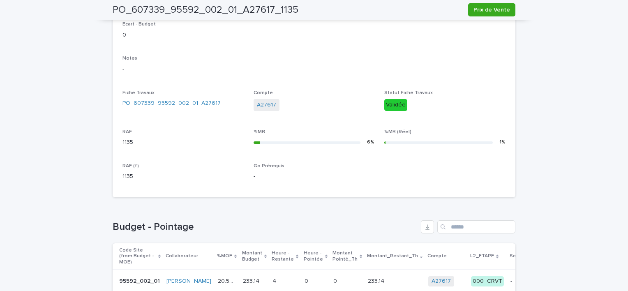
scroll to position [329, 0]
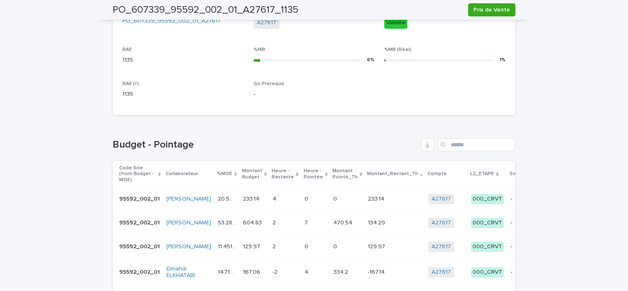
click at [272, 199] on div "4 4" at bounding box center [284, 199] width 25 height 14
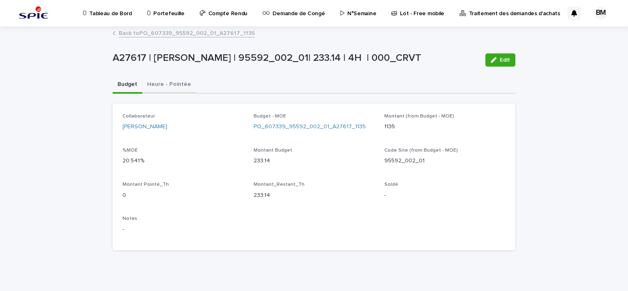
click at [179, 82] on button "Heure - Pointée" at bounding box center [169, 84] width 54 height 17
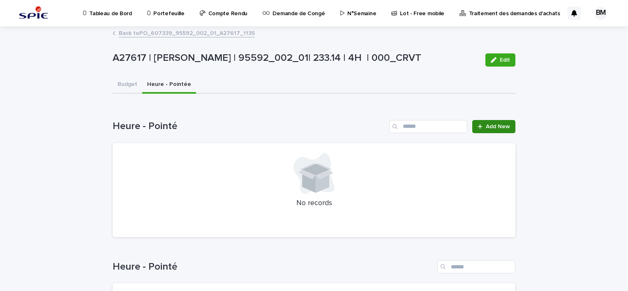
click at [493, 124] on span "Add New" at bounding box center [498, 127] width 24 height 6
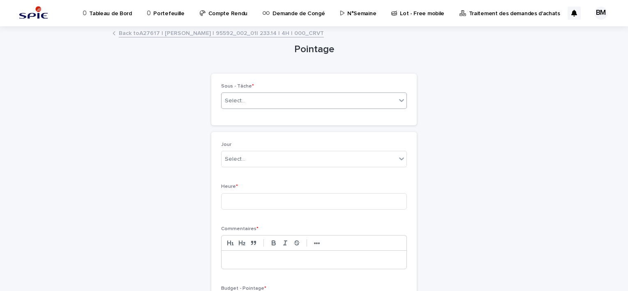
click at [249, 104] on div "Select..." at bounding box center [308, 101] width 175 height 14
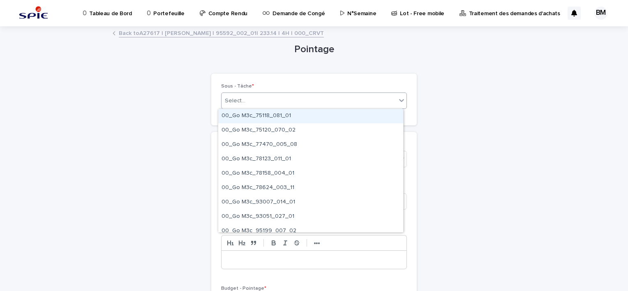
paste input "**********"
type input "**********"
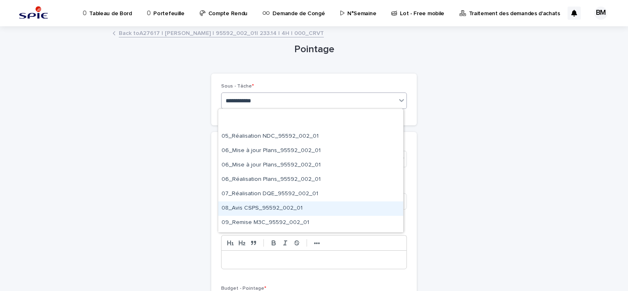
scroll to position [205, 0]
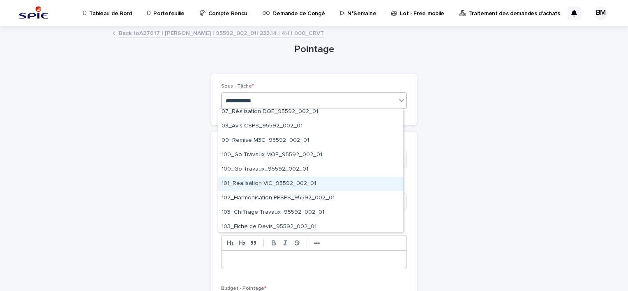
click at [299, 184] on div "101_Réalisation VIC_95592_002_01" at bounding box center [310, 184] width 185 height 14
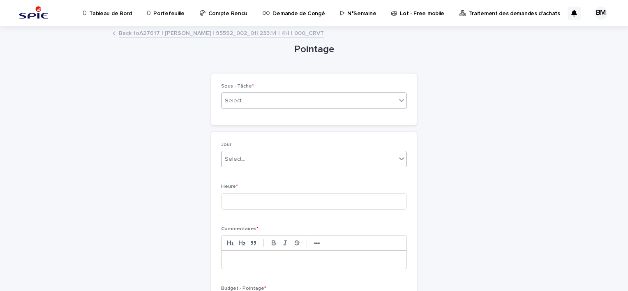
click at [264, 164] on div "Select..." at bounding box center [308, 159] width 175 height 14
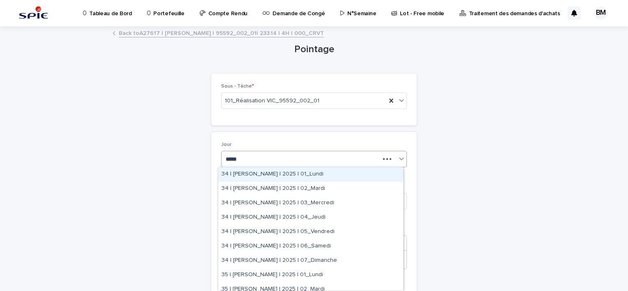
type input "******"
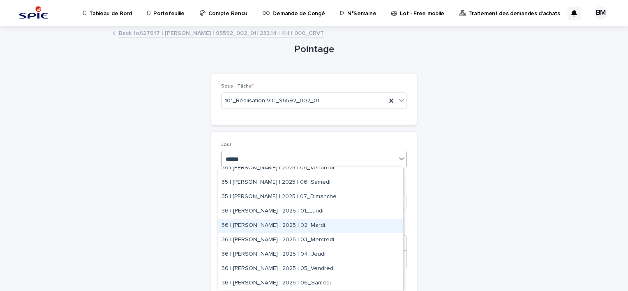
scroll to position [247, 0]
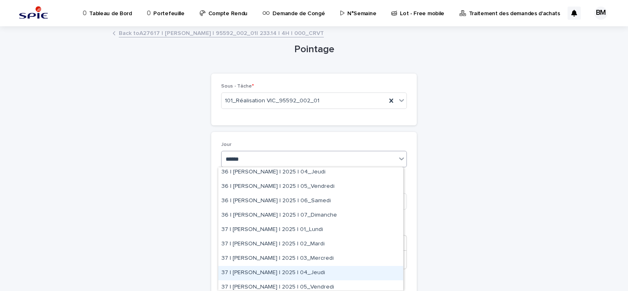
click at [325, 272] on div "37 | BELHAJ Mohamed_Habib | 2025 | 04_Jeudi" at bounding box center [310, 273] width 185 height 14
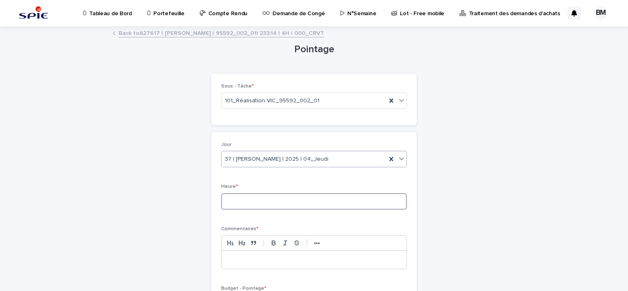
click at [262, 204] on input at bounding box center [314, 201] width 186 height 16
type input "*"
click at [277, 265] on div at bounding box center [313, 260] width 185 height 18
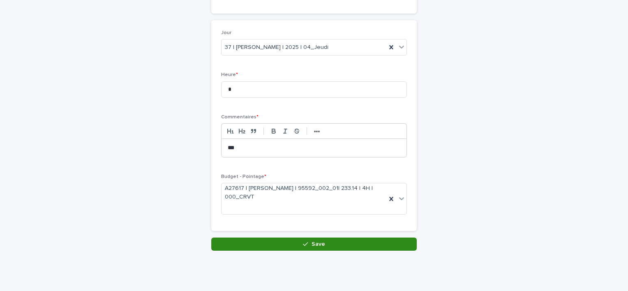
click at [305, 244] on div "button" at bounding box center [307, 244] width 8 height 6
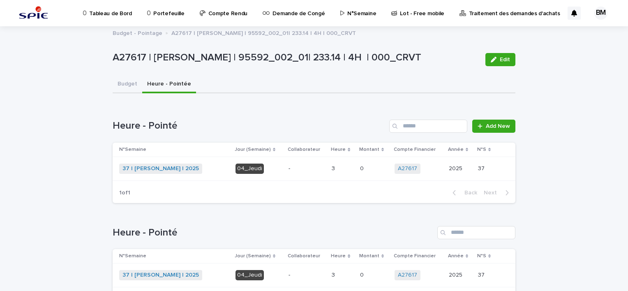
click at [154, 7] on p "Portefeuille" at bounding box center [168, 8] width 31 height 17
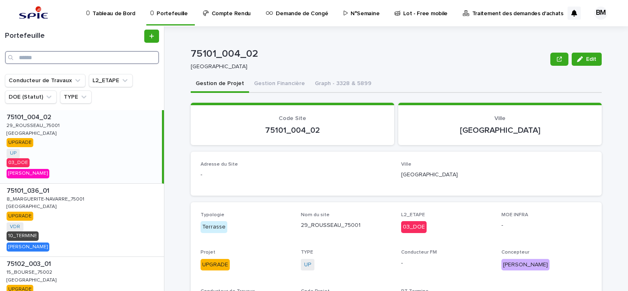
click at [47, 61] on input "Search" at bounding box center [82, 57] width 154 height 13
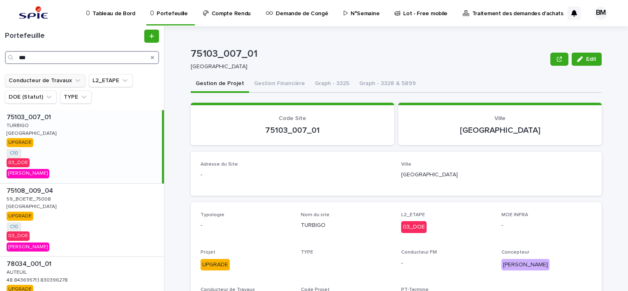
type input "***"
click at [74, 80] on icon "Conducteur de Travaux" at bounding box center [78, 80] width 8 height 8
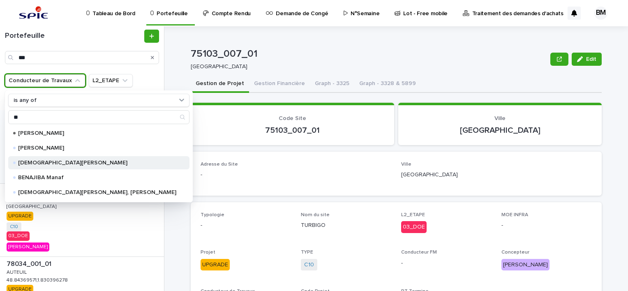
type input "**"
click at [75, 164] on p "[DEMOGRAPHIC_DATA][PERSON_NAME]" at bounding box center [97, 163] width 158 height 6
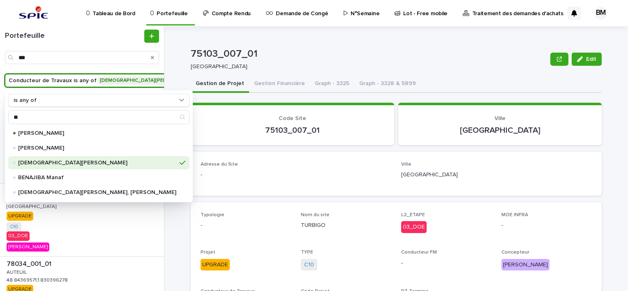
click at [171, 212] on div "Portefeuille *** Conducteur de Travaux is any of BELHAJ Mohamed_Habib is any of…" at bounding box center [314, 158] width 628 height 265
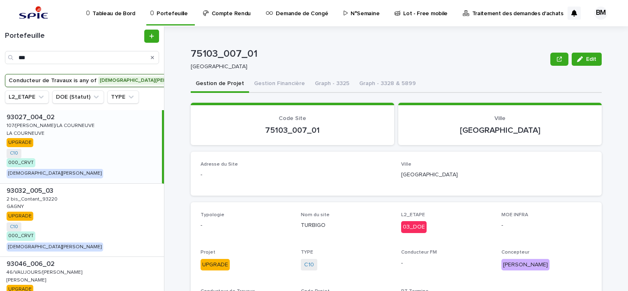
click at [71, 142] on div "93027_004_02 93027_004_02 107/HENRI BARBUSSE/LA COURNEUVE 107/HENRI BARBUSSE/LA…" at bounding box center [81, 146] width 162 height 73
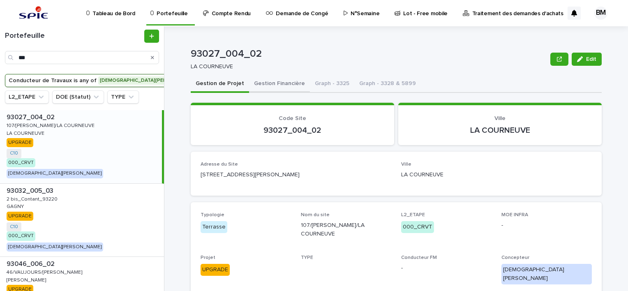
click at [278, 87] on button "Gestion Financière" at bounding box center [279, 84] width 61 height 17
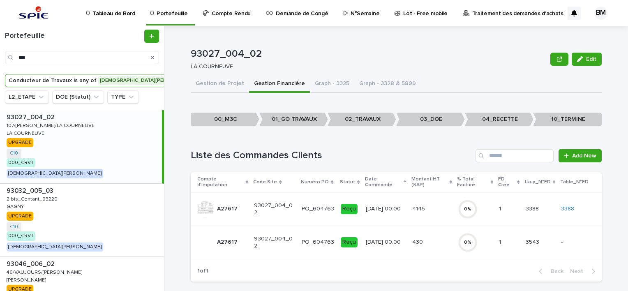
click at [433, 235] on div "430 430" at bounding box center [431, 242] width 39 height 14
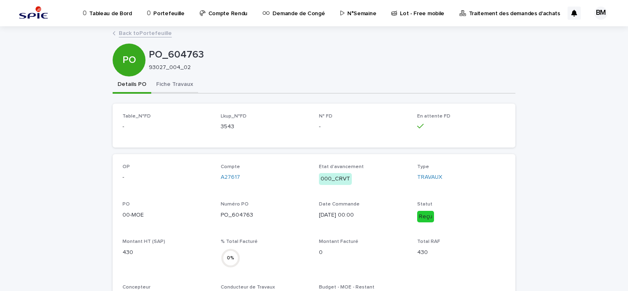
click at [175, 85] on button "Fiche Travaux" at bounding box center [174, 84] width 47 height 17
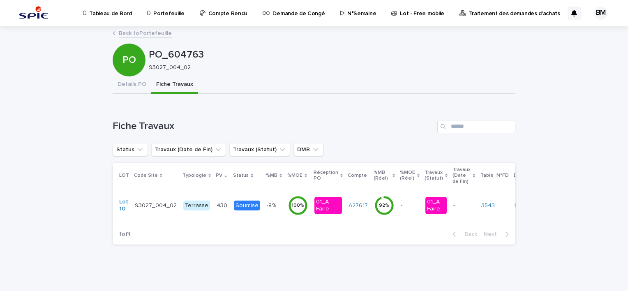
click at [143, 33] on link "Back to Portefeuille" at bounding box center [145, 32] width 53 height 9
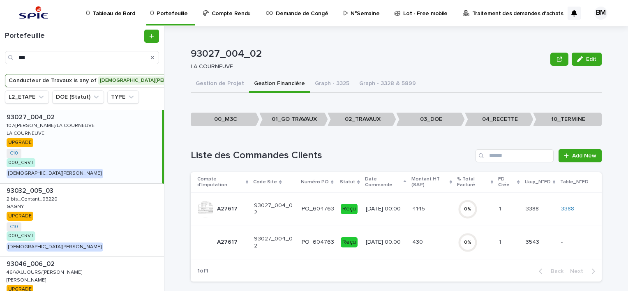
click at [398, 210] on div "22/7/2025 00:00" at bounding box center [386, 209] width 40 height 14
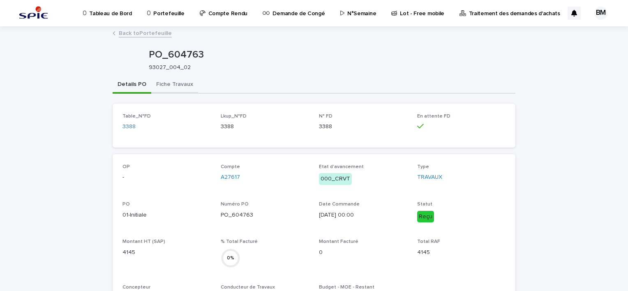
click at [164, 84] on button "Fiche Travaux" at bounding box center [174, 84] width 47 height 17
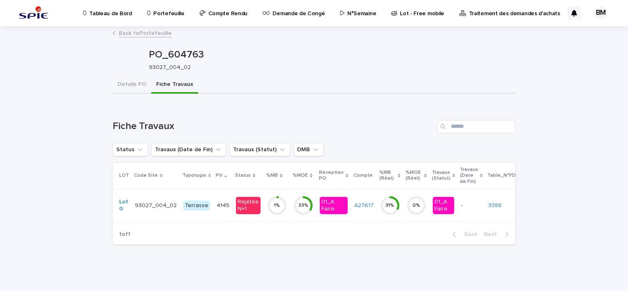
click at [151, 35] on link "Back to Portefeuille" at bounding box center [145, 32] width 53 height 9
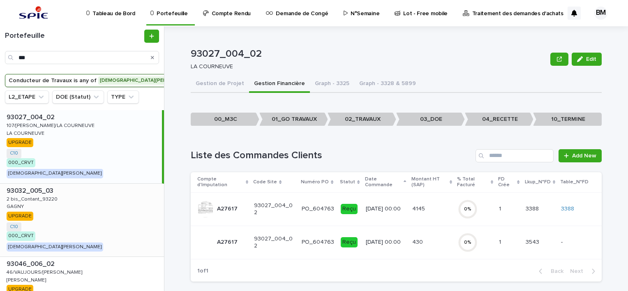
click at [104, 205] on div "93032_005_03 93032_005_03 2 bis_Contant_93220 2 bis_Contant_93220 GAGNY GAGNY U…" at bounding box center [82, 220] width 164 height 73
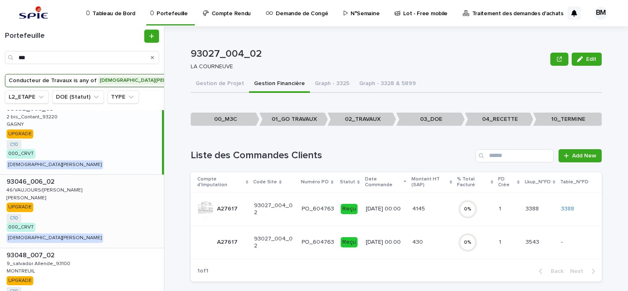
click at [88, 210] on div "93046_006_02 93046_006_02 46/VAUJOURS/LIVRY GARGAN 46/VAUJOURS/LIVRY GARGAN LIV…" at bounding box center [82, 211] width 164 height 73
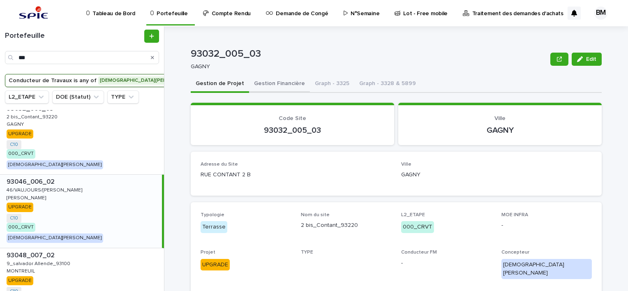
drag, startPoint x: 281, startPoint y: 87, endPoint x: 258, endPoint y: 81, distance: 23.8
click at [281, 88] on button "Gestion Financière" at bounding box center [279, 84] width 61 height 17
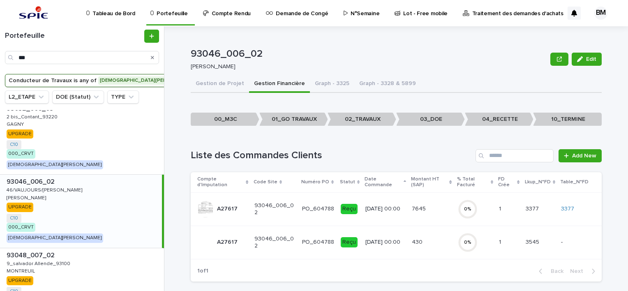
click at [445, 211] on td "7645 7645" at bounding box center [431, 208] width 46 height 33
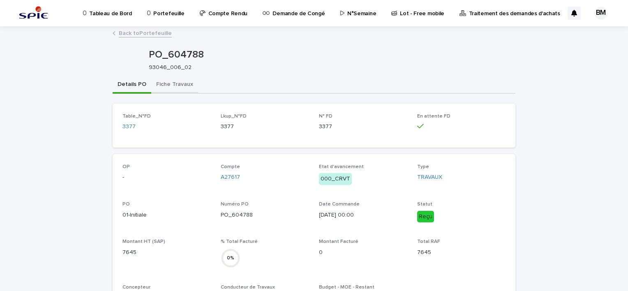
click at [181, 88] on button "Fiche Travaux" at bounding box center [174, 84] width 47 height 17
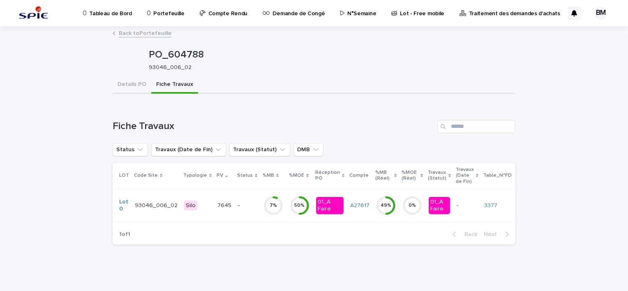
click at [132, 35] on link "Back to Portefeuille" at bounding box center [145, 32] width 53 height 9
